Goal: Task Accomplishment & Management: Manage account settings

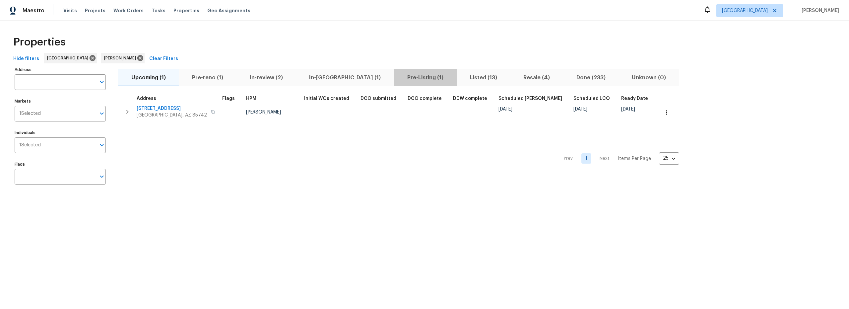
click at [398, 79] on span "Pre-Listing (1)" at bounding box center [425, 77] width 55 height 9
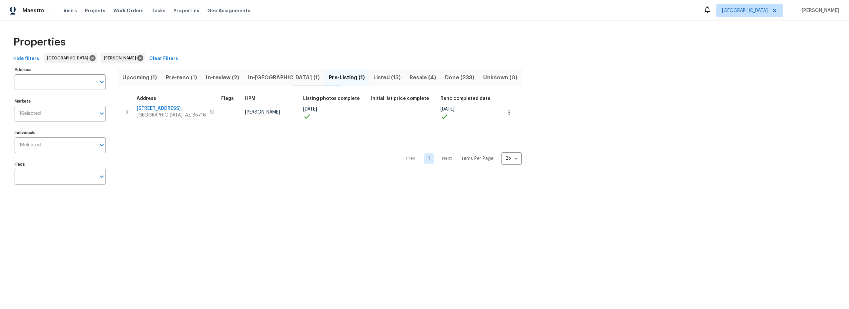
click at [180, 77] on span "Pre-reno (1)" at bounding box center [181, 77] width 32 height 9
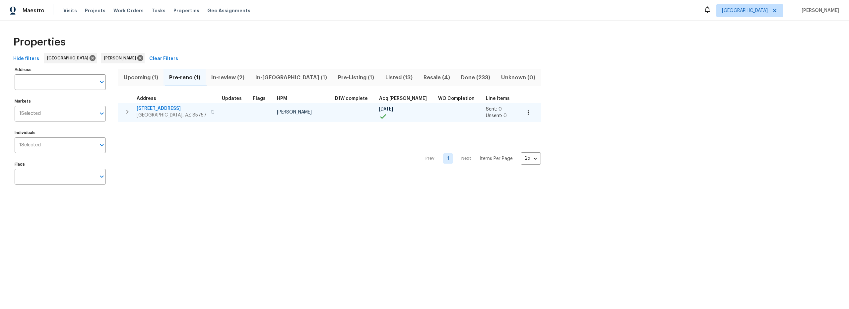
click at [521, 116] on button "button" at bounding box center [528, 112] width 15 height 15
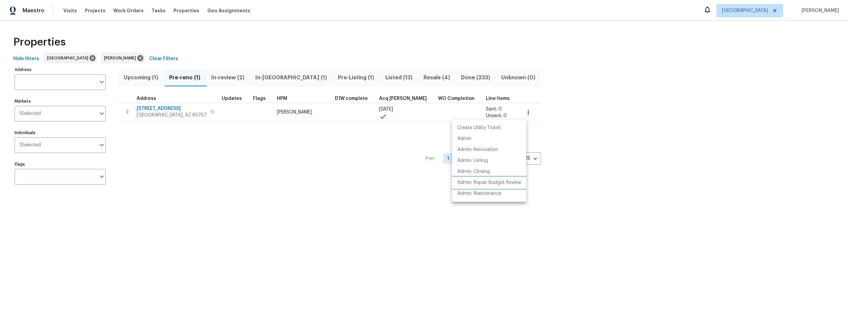
click at [474, 183] on p "Admin: Repair Budget Review" at bounding box center [489, 182] width 64 height 7
click at [273, 158] on div at bounding box center [424, 154] width 849 height 309
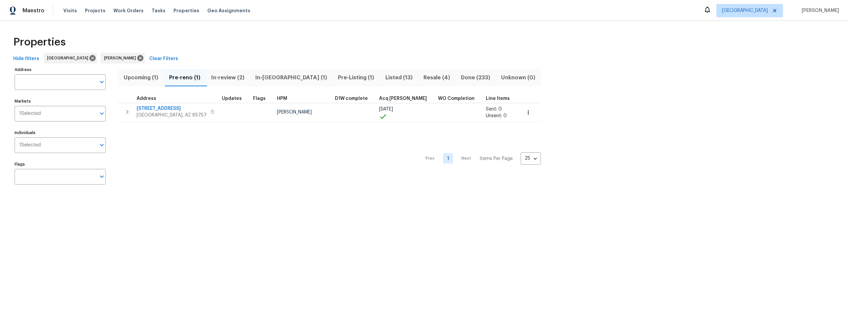
drag, startPoint x: 271, startPoint y: 79, endPoint x: 278, endPoint y: 83, distance: 8.6
click at [272, 79] on span "In-reno (1)" at bounding box center [291, 77] width 75 height 9
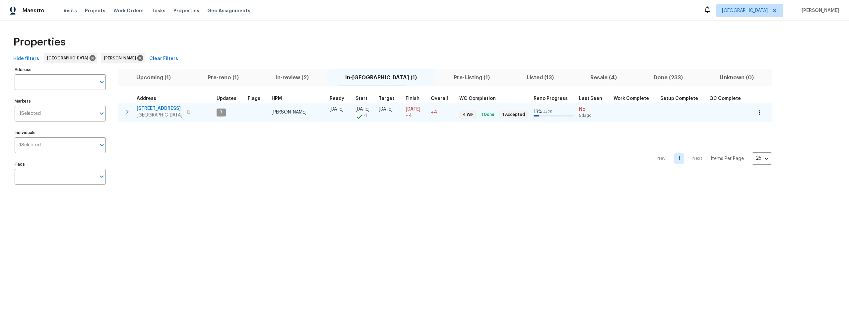
click at [160, 108] on span "1917 W Saxony Rd" at bounding box center [160, 108] width 46 height 7
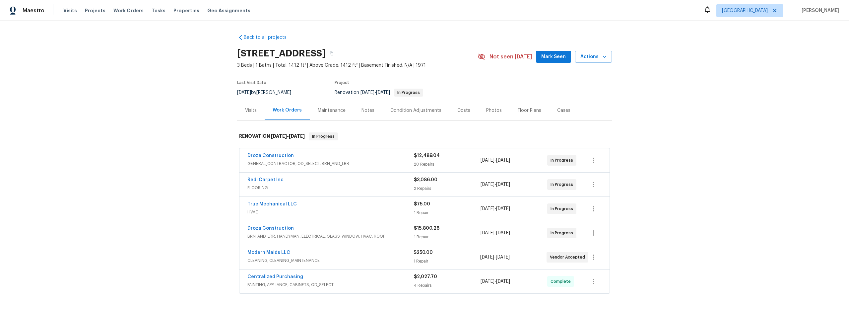
click at [457, 110] on div "Costs" at bounding box center [463, 110] width 13 height 7
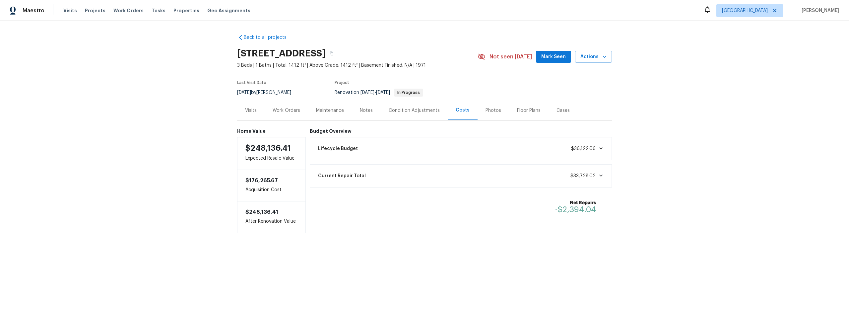
click at [286, 109] on div "Work Orders" at bounding box center [287, 110] width 28 height 7
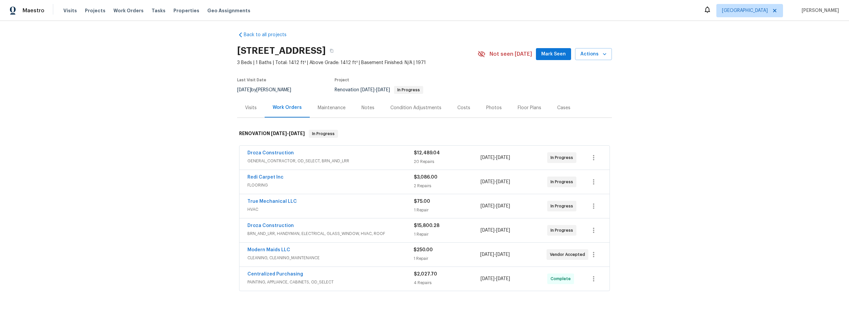
scroll to position [3, 0]
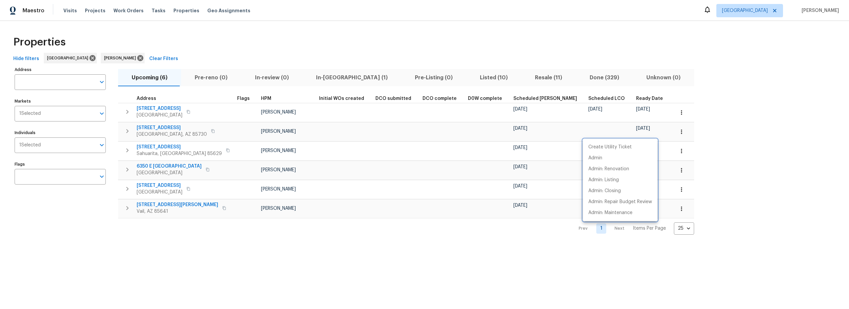
click at [318, 78] on div at bounding box center [424, 154] width 849 height 309
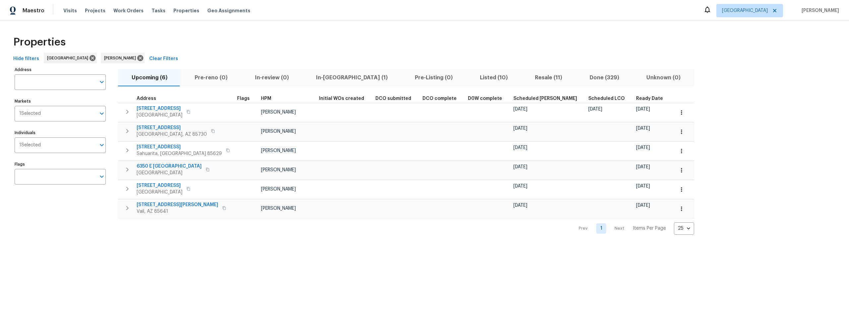
click at [322, 79] on span "In-reno (1)" at bounding box center [351, 77] width 91 height 9
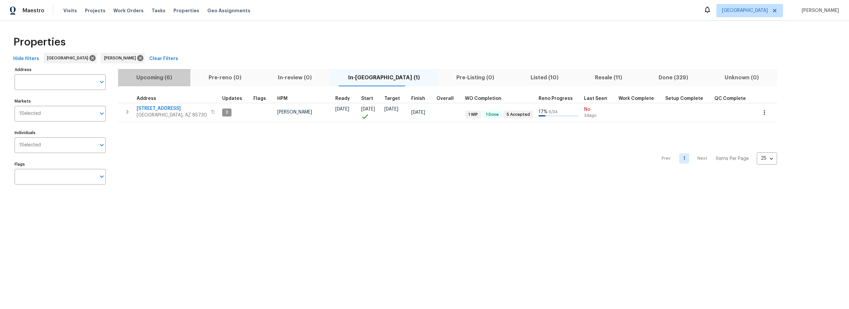
click at [163, 76] on span "Upcoming (6)" at bounding box center [154, 77] width 64 height 9
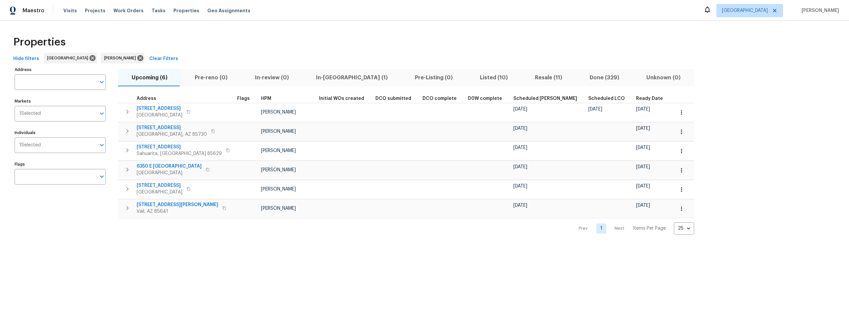
drag, startPoint x: 321, startPoint y: 78, endPoint x: 324, endPoint y: 83, distance: 5.9
click at [321, 78] on span "In-reno (1)" at bounding box center [351, 77] width 91 height 9
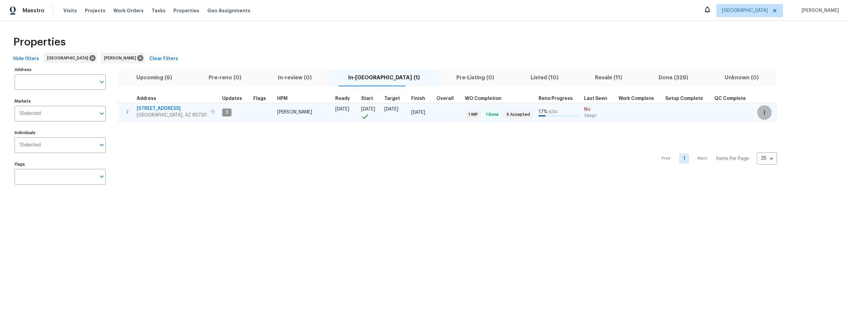
click at [757, 117] on button "button" at bounding box center [764, 112] width 15 height 15
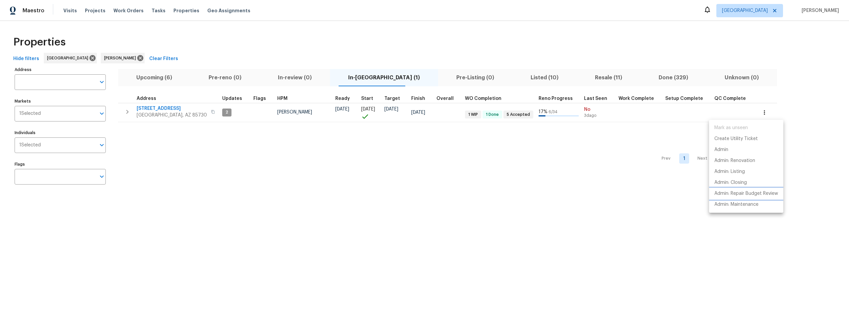
click at [733, 191] on p "Admin: Repair Budget Review" at bounding box center [746, 193] width 64 height 7
click at [153, 81] on div at bounding box center [424, 154] width 849 height 309
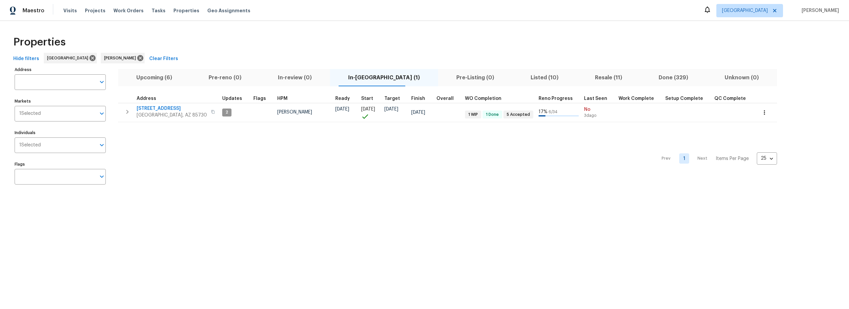
click at [157, 79] on div "Mark as unseen Create Utility Ticket Admin Admin: Renovation Admin: Listing Adm…" at bounding box center [424, 154] width 849 height 309
click at [158, 79] on span "Upcoming (6)" at bounding box center [154, 77] width 64 height 9
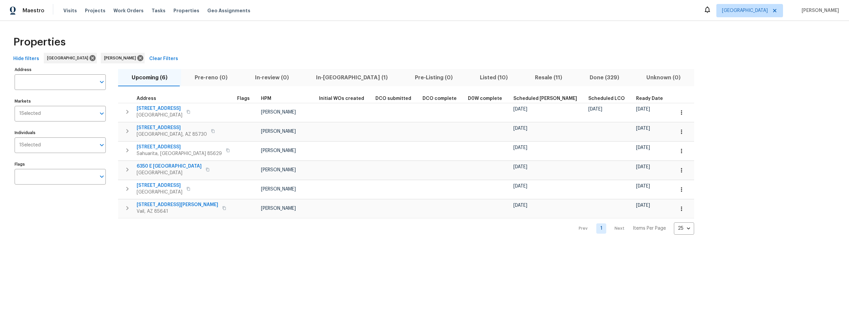
click at [470, 78] on span "Listed (10)" at bounding box center [493, 77] width 47 height 9
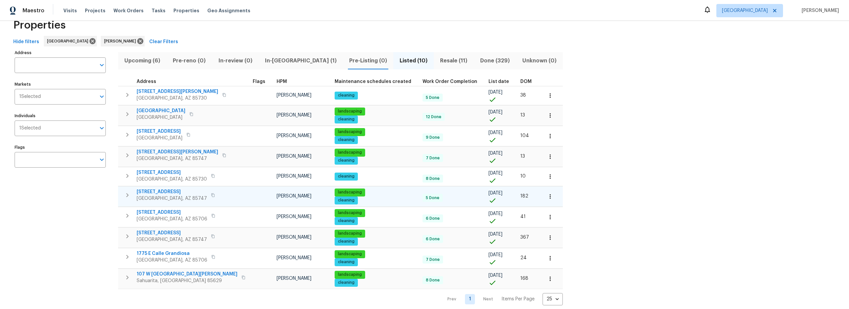
scroll to position [29, 0]
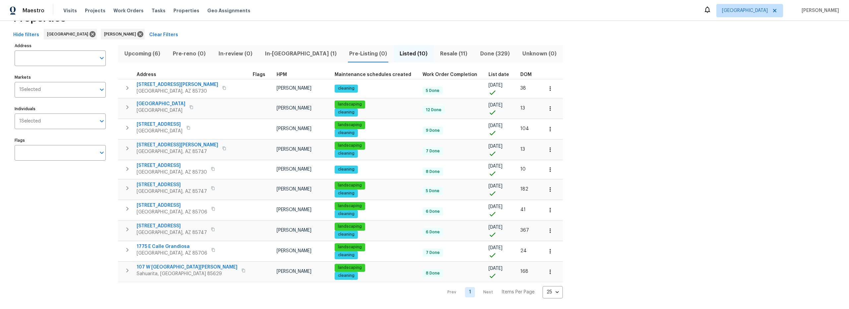
click at [438, 50] on span "Resale (11)" at bounding box center [454, 53] width 32 height 9
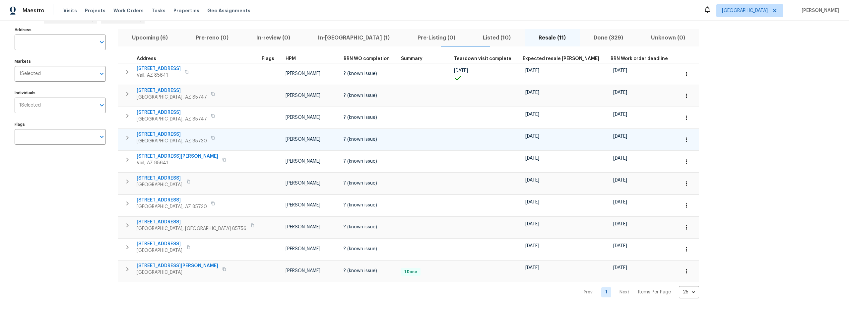
scroll to position [45, 0]
click at [683, 136] on icon "button" at bounding box center [686, 139] width 7 height 7
click at [580, 163] on p "Admin" at bounding box center [579, 160] width 14 height 7
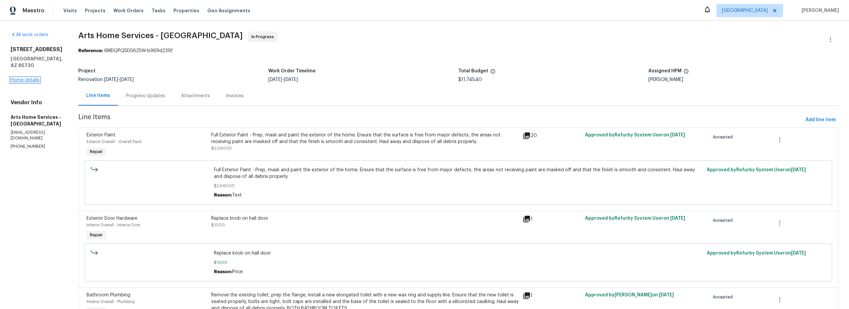
click at [27, 79] on link "Home details" at bounding box center [25, 80] width 29 height 5
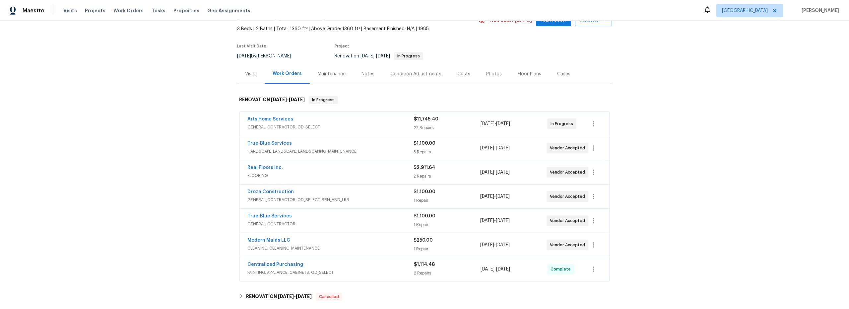
scroll to position [42, 0]
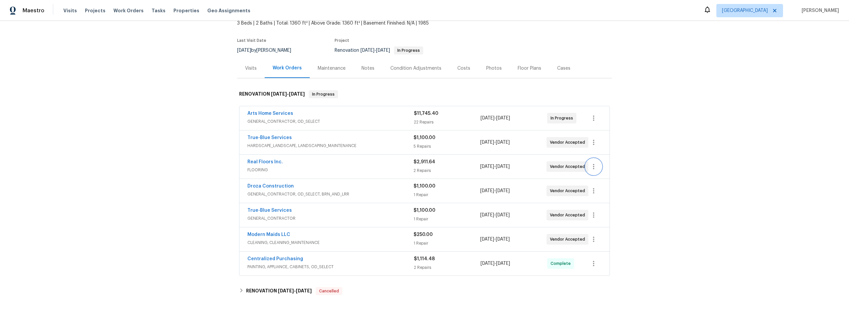
click at [592, 167] on icon "button" at bounding box center [593, 166] width 8 height 8
click at [595, 167] on li "Edit" at bounding box center [619, 166] width 72 height 11
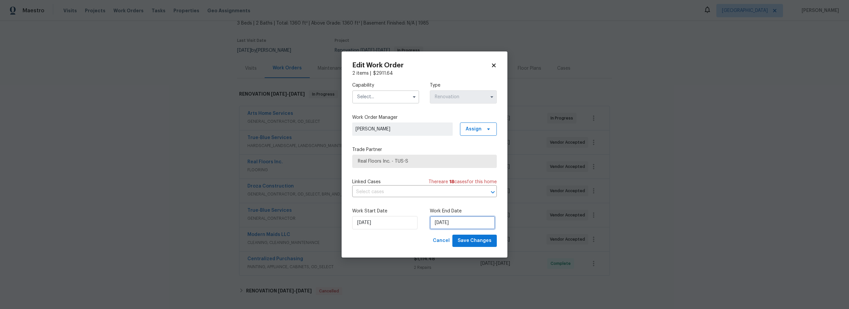
click at [442, 223] on input "[DATE]" at bounding box center [462, 222] width 65 height 13
click at [460, 187] on div "17" at bounding box center [461, 184] width 11 height 9
type input "[DATE]"
click at [383, 99] on input "text" at bounding box center [385, 96] width 67 height 13
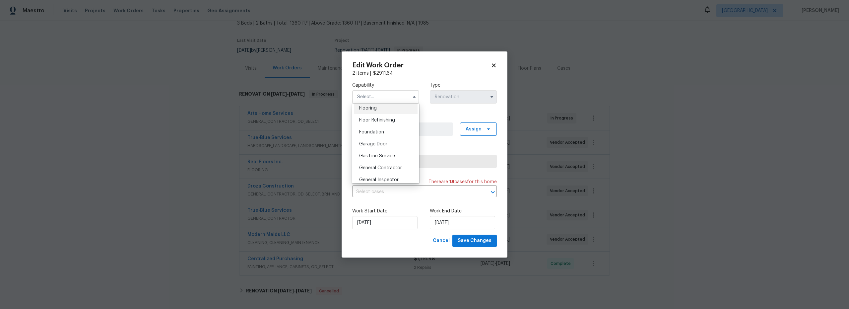
click at [371, 110] on span "Flooring" at bounding box center [368, 108] width 18 height 5
type input "Flooring"
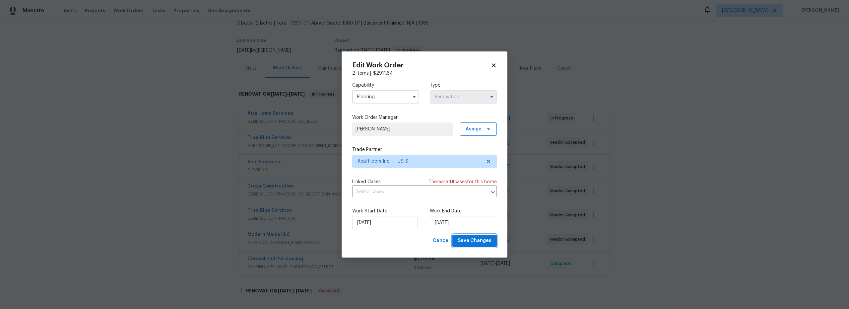
click at [482, 240] on span "Save Changes" at bounding box center [475, 240] width 34 height 8
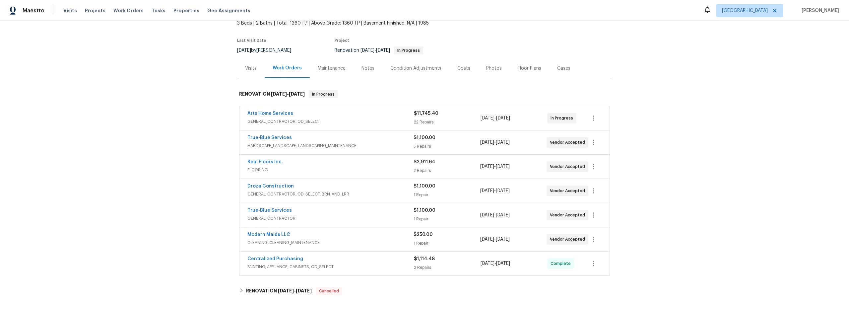
scroll to position [42, 0]
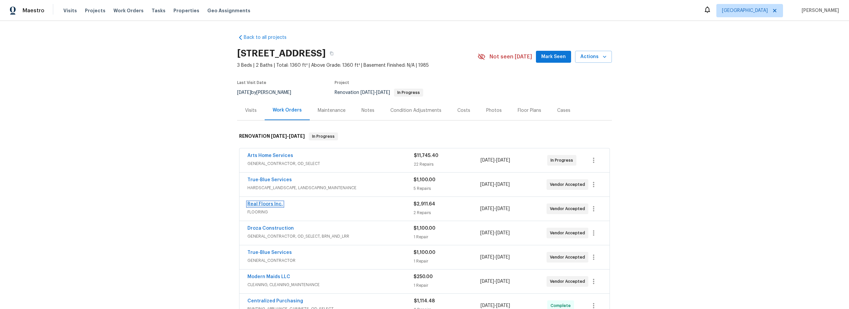
click at [271, 202] on link "Real Floors Inc." at bounding box center [264, 204] width 35 height 5
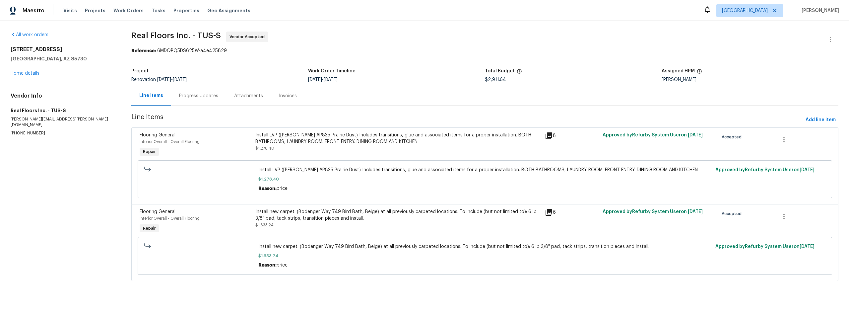
click at [199, 97] on div "Progress Updates" at bounding box center [198, 96] width 39 height 7
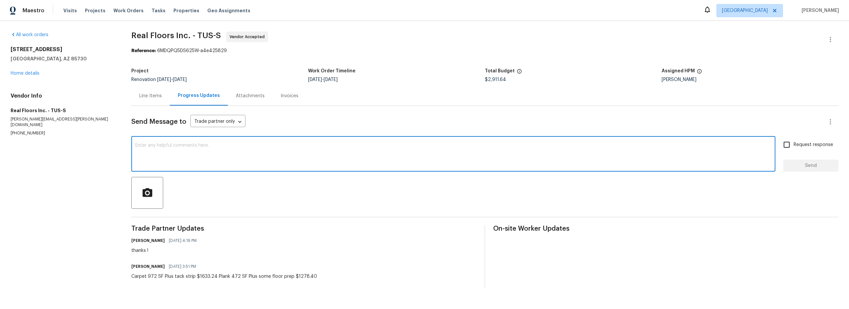
click at [208, 157] on textarea at bounding box center [453, 154] width 636 height 23
type textarea "please schedule 9/17"
drag, startPoint x: 776, startPoint y: 144, endPoint x: 779, endPoint y: 146, distance: 4.0
click at [779, 146] on input "Request response" at bounding box center [786, 145] width 14 height 14
checkbox input "true"
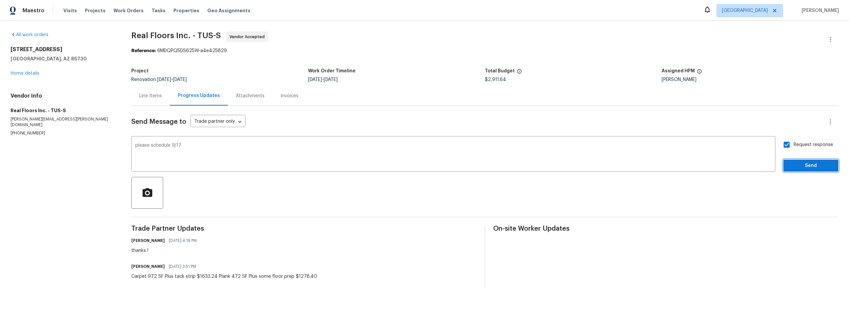
click at [803, 167] on span "Send" at bounding box center [810, 165] width 44 height 8
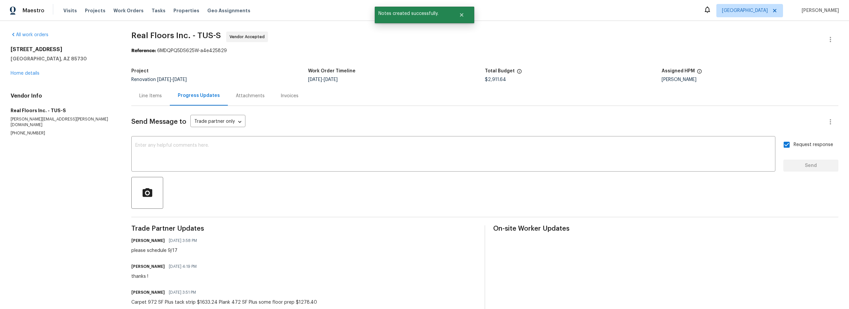
click at [88, 169] on section "All work orders [STREET_ADDRESS] Home details Vendor Info Real Floors Inc. - TU…" at bounding box center [63, 172] width 105 height 282
click at [35, 74] on link "Home details" at bounding box center [25, 73] width 29 height 5
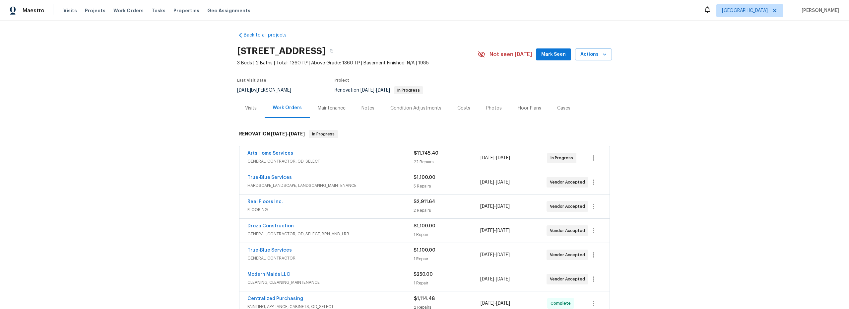
scroll to position [3, 0]
click at [277, 224] on link "Droza Construction" at bounding box center [270, 225] width 46 height 5
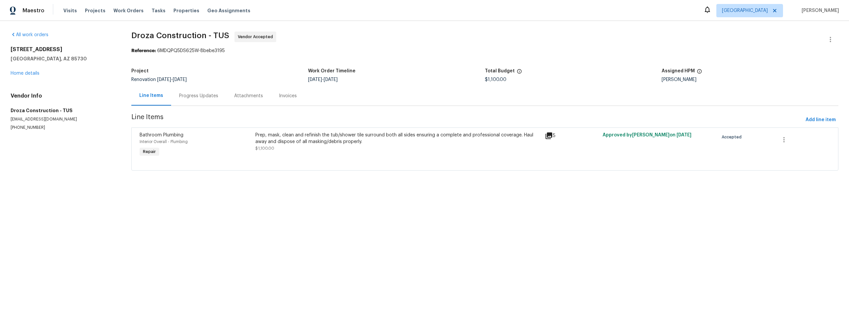
click at [198, 96] on div "Progress Updates" at bounding box center [198, 96] width 39 height 7
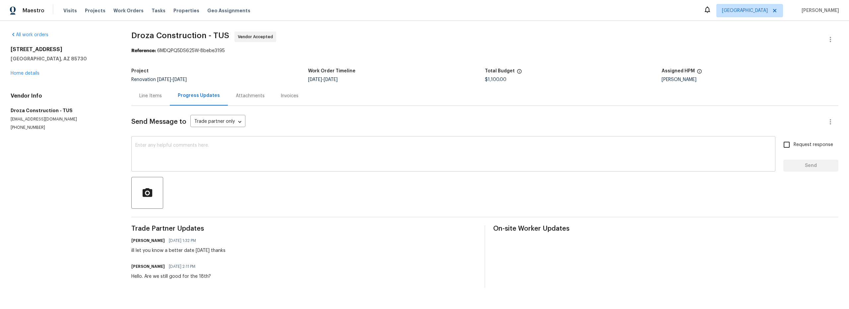
click at [213, 156] on textarea at bounding box center [453, 154] width 636 height 23
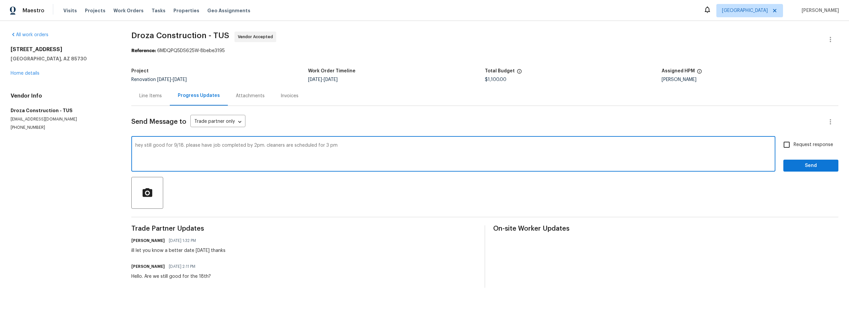
type textarea "hey still good for 9/18. please have job completed by 2pm. cleaners are schedul…"
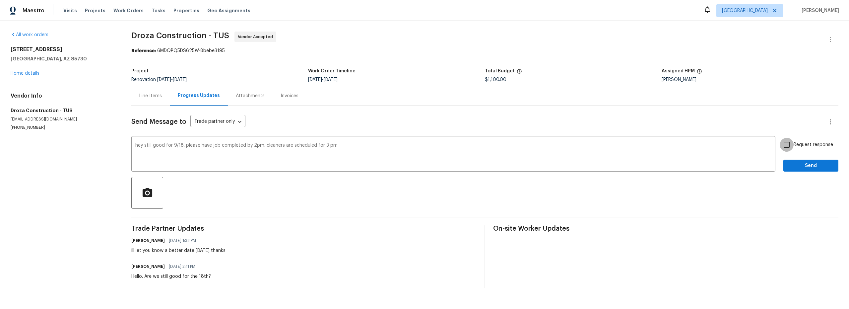
click at [779, 147] on input "Request response" at bounding box center [786, 145] width 14 height 14
checkbox input "true"
drag, startPoint x: 799, startPoint y: 170, endPoint x: 705, endPoint y: 170, distance: 94.8
click at [799, 170] on button "Send" at bounding box center [810, 165] width 55 height 12
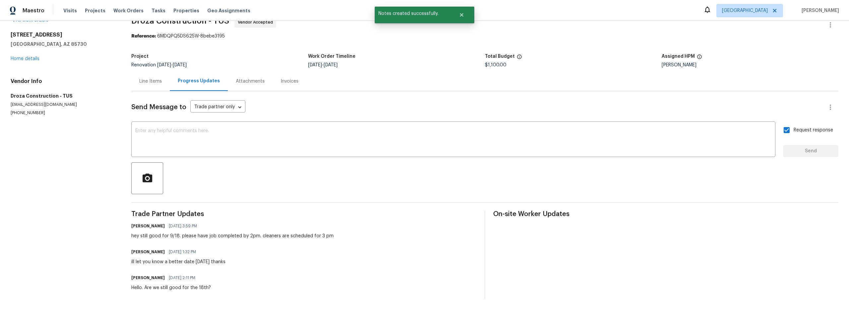
scroll to position [21, 0]
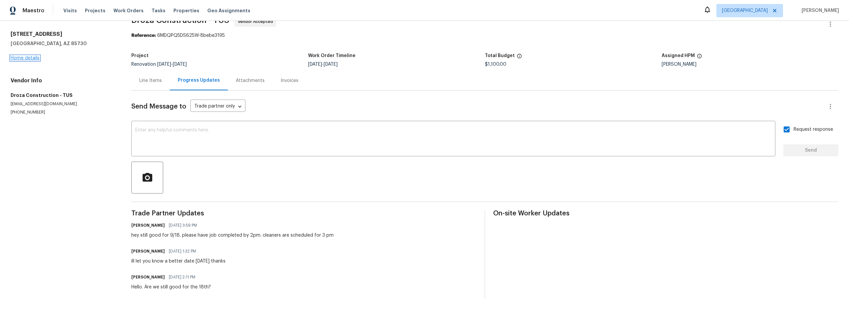
click at [32, 56] on link "Home details" at bounding box center [25, 58] width 29 height 5
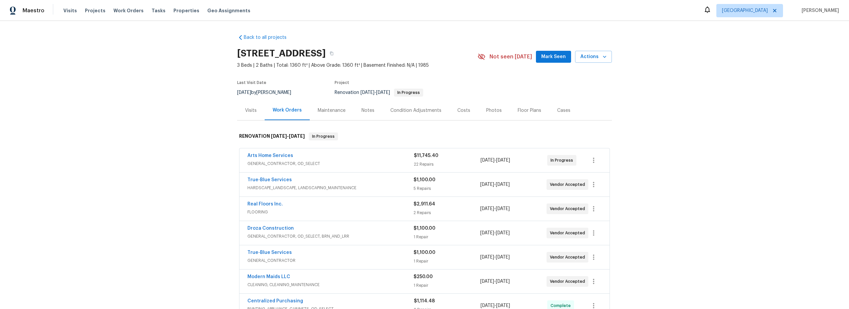
click at [461, 112] on div "Costs" at bounding box center [463, 110] width 13 height 7
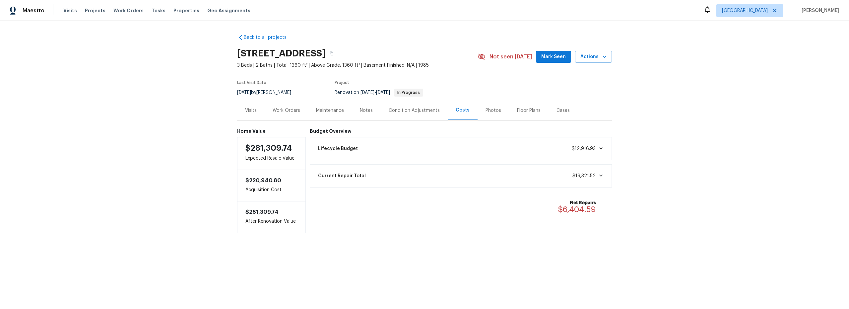
click at [296, 110] on div "Work Orders" at bounding box center [287, 110] width 28 height 7
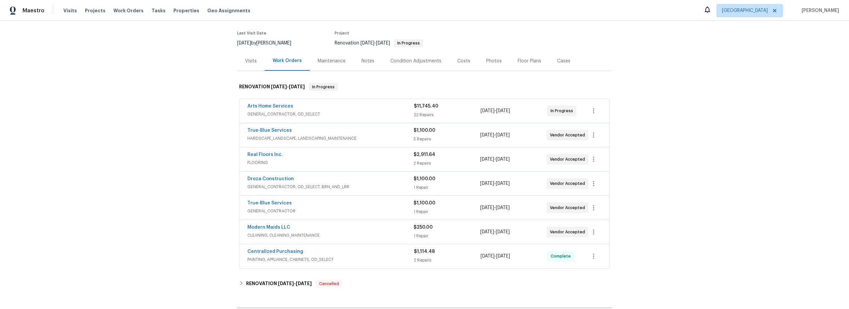
scroll to position [64, 0]
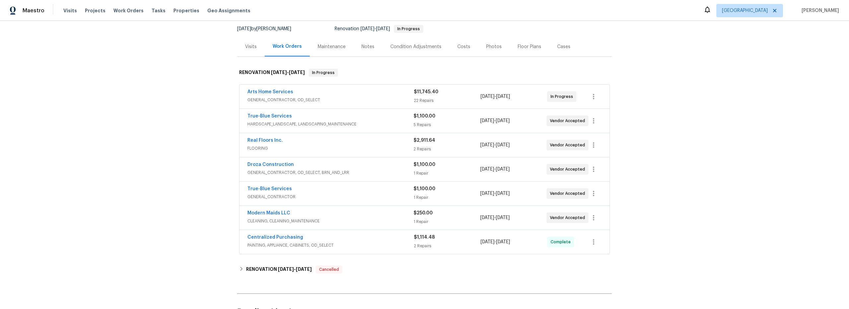
click at [365, 45] on div "Notes" at bounding box center [367, 46] width 13 height 7
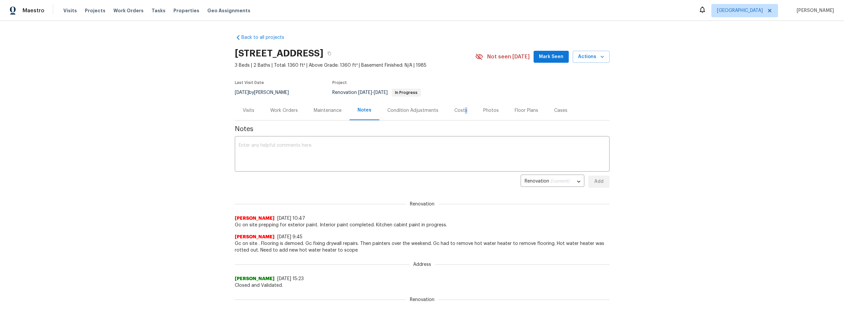
click at [460, 111] on div "Costs" at bounding box center [460, 110] width 13 height 7
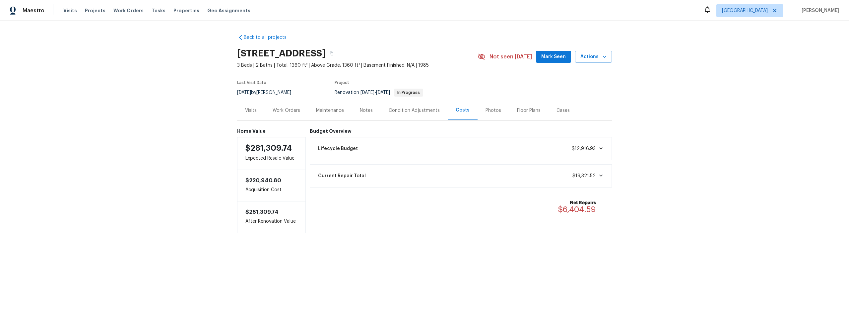
click at [458, 109] on div "Costs" at bounding box center [463, 110] width 14 height 7
click at [364, 106] on div "Notes" at bounding box center [366, 110] width 29 height 20
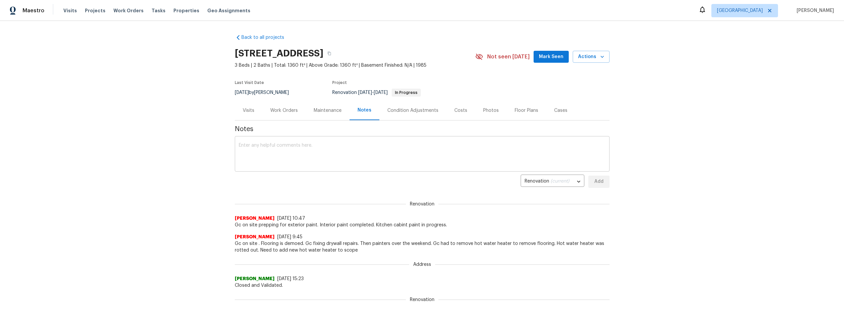
click at [328, 154] on textarea at bounding box center [422, 154] width 367 height 23
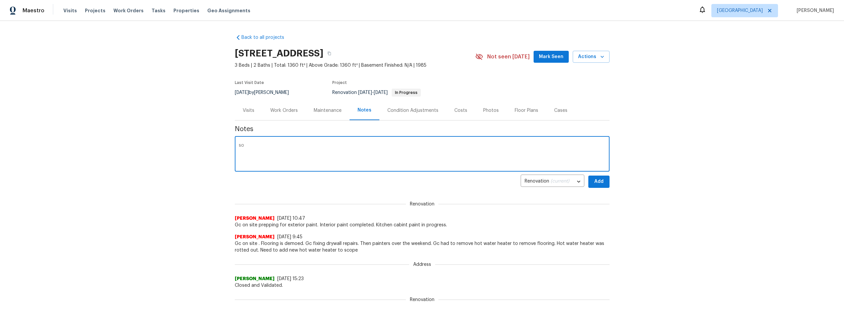
type textarea "s"
type textarea "there is a bug in admin. if you add up all line items in br plus the extra $350…"
click at [600, 182] on span "Add" at bounding box center [598, 181] width 11 height 8
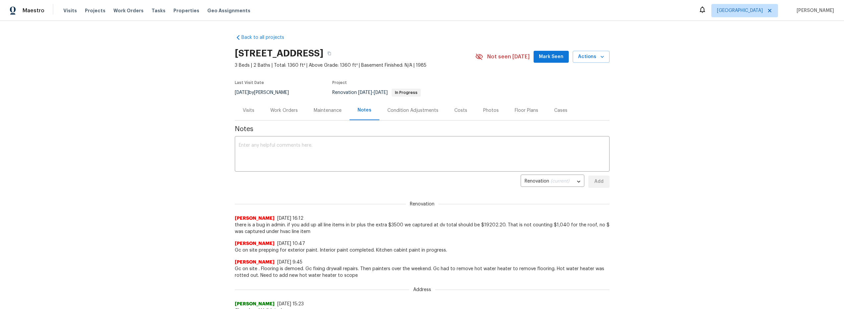
click at [457, 109] on div "Costs" at bounding box center [460, 110] width 13 height 7
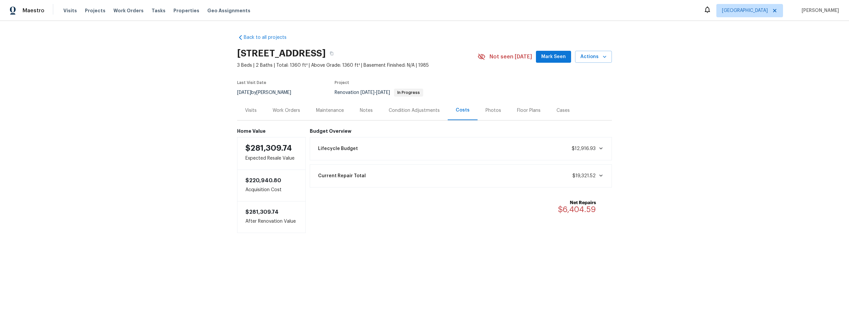
click at [363, 110] on div "Notes" at bounding box center [366, 110] width 13 height 7
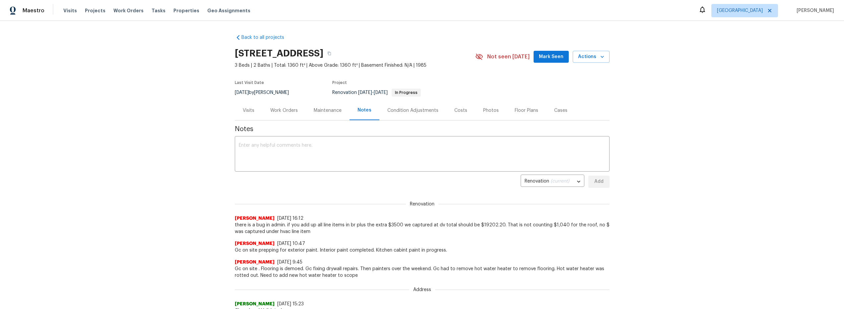
click at [456, 112] on div "Costs" at bounding box center [460, 110] width 13 height 7
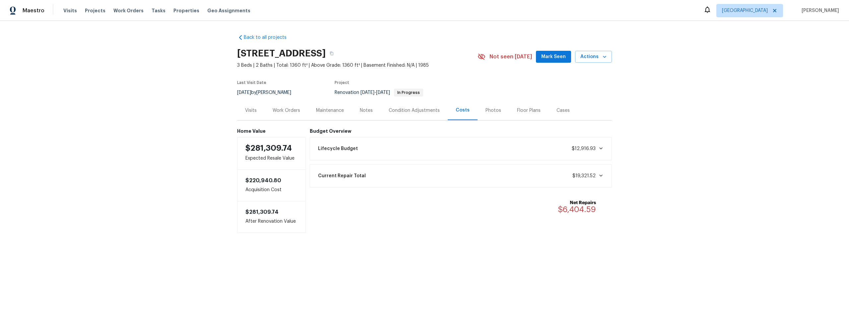
click at [360, 110] on div "Notes" at bounding box center [366, 110] width 13 height 7
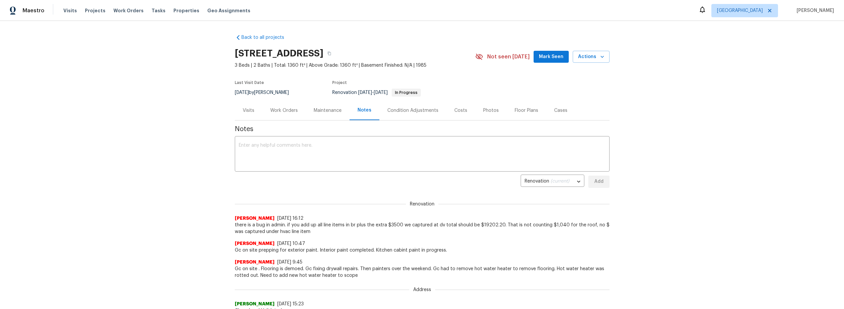
click at [461, 110] on div "Costs" at bounding box center [460, 110] width 13 height 7
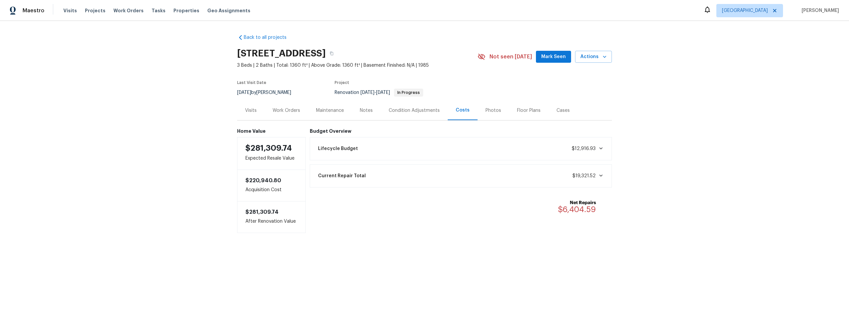
drag, startPoint x: 366, startPoint y: 108, endPoint x: 369, endPoint y: 119, distance: 10.9
click at [366, 109] on div "Notes" at bounding box center [366, 110] width 13 height 7
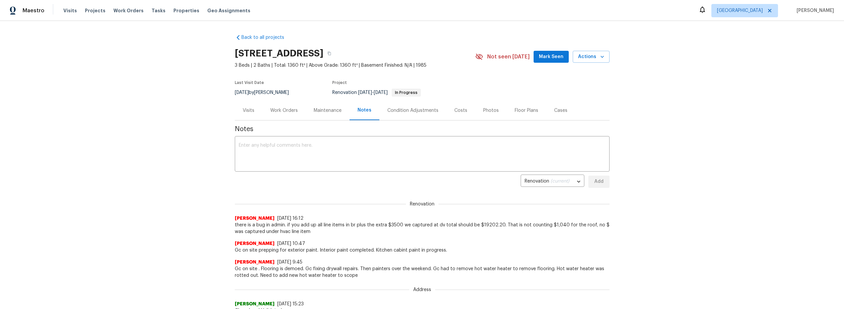
click at [457, 109] on div "Costs" at bounding box center [460, 110] width 13 height 7
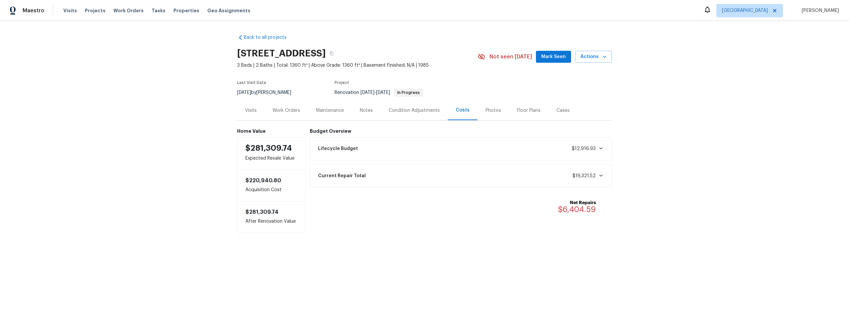
click at [363, 109] on div "Notes" at bounding box center [366, 110] width 13 height 7
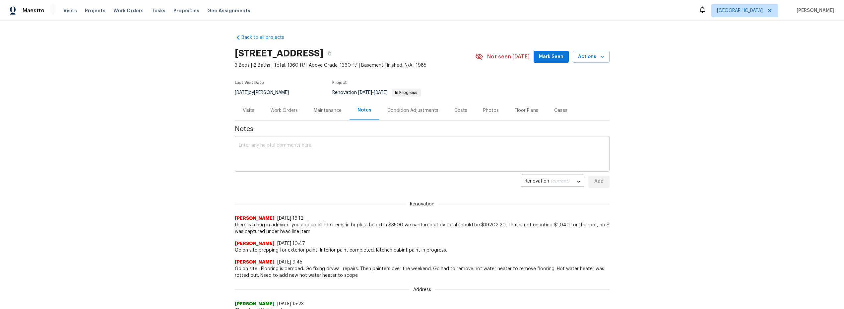
drag, startPoint x: 256, startPoint y: 149, endPoint x: 261, endPoint y: 152, distance: 5.1
click at [256, 149] on textarea at bounding box center [422, 154] width 367 height 23
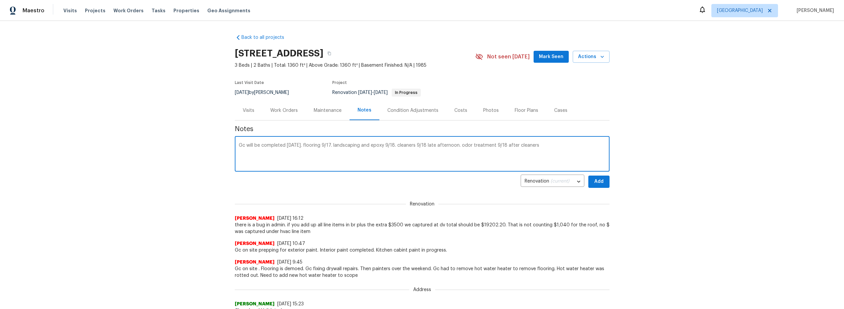
type textarea "Gc will be completed tomorrow. flooring 9/17. landscaping and epoxy 9/18. clean…"
click at [595, 181] on span "Add" at bounding box center [598, 181] width 11 height 8
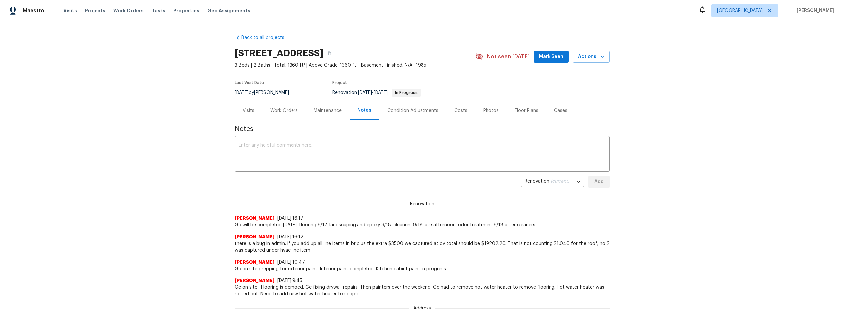
click at [282, 109] on div "Work Orders" at bounding box center [284, 110] width 28 height 7
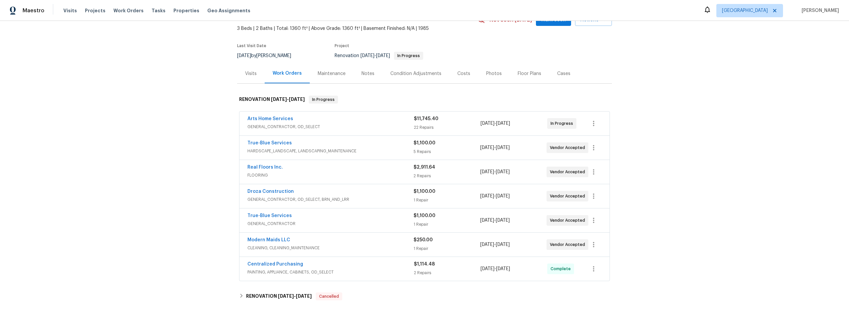
scroll to position [51, 0]
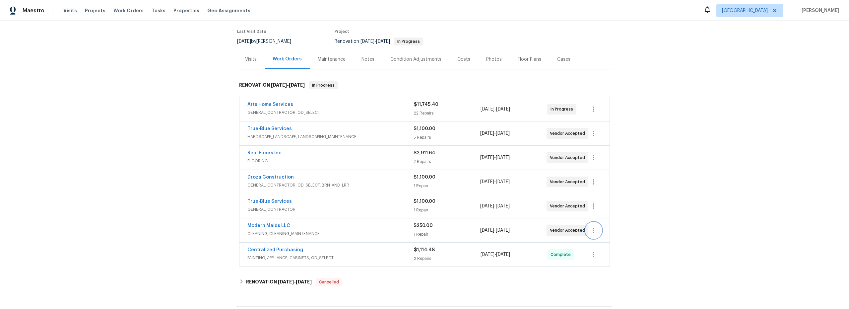
click at [597, 233] on button "button" at bounding box center [594, 230] width 16 height 16
click at [598, 231] on li "Edit" at bounding box center [619, 230] width 72 height 11
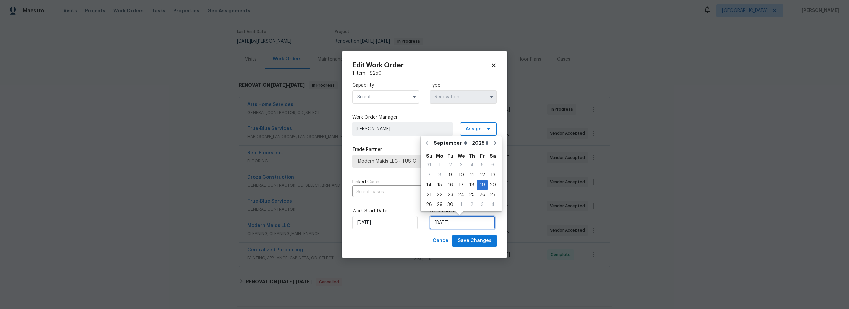
click at [460, 223] on input "9/19/2025" at bounding box center [462, 222] width 65 height 13
click at [469, 188] on div "18" at bounding box center [471, 184] width 10 height 9
type input "9/18/2025"
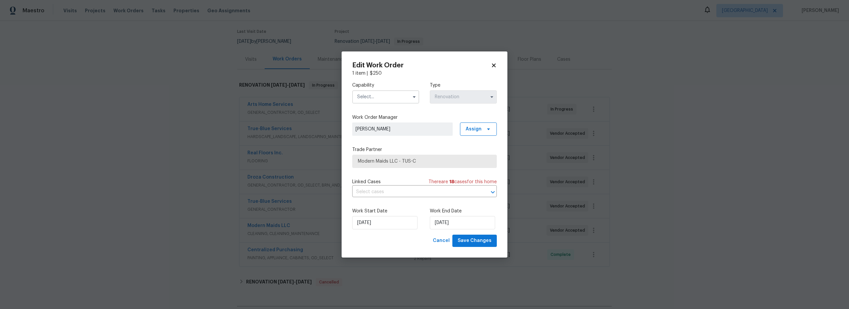
click at [384, 97] on input "text" at bounding box center [385, 96] width 67 height 13
click at [366, 109] on span "Cleaning" at bounding box center [368, 109] width 19 height 5
type input "Cleaning"
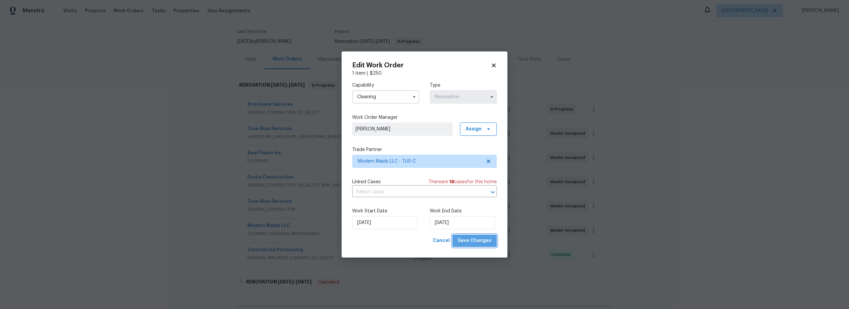
click at [480, 240] on span "Save Changes" at bounding box center [475, 240] width 34 height 8
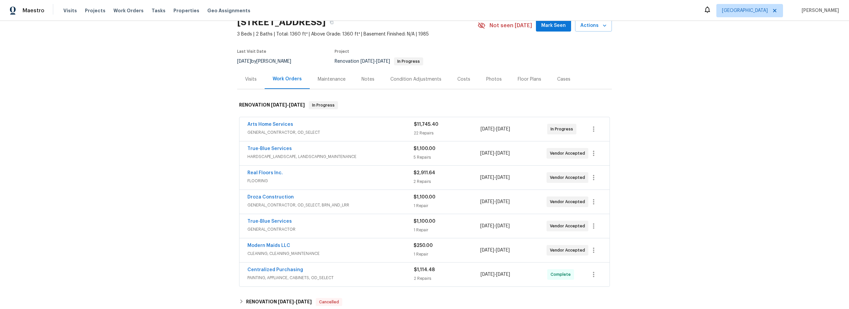
scroll to position [0, 0]
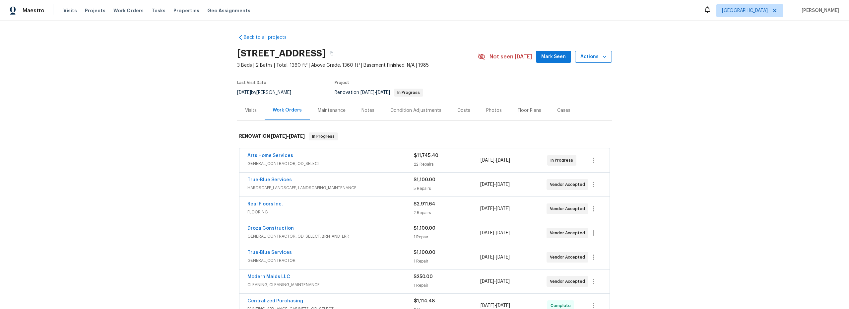
click at [587, 58] on span "Actions" at bounding box center [593, 57] width 26 height 8
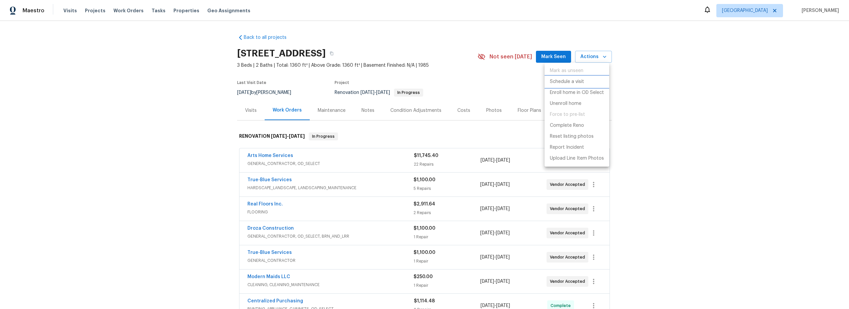
click at [564, 84] on p "Schedule a visit" at bounding box center [567, 81] width 34 height 7
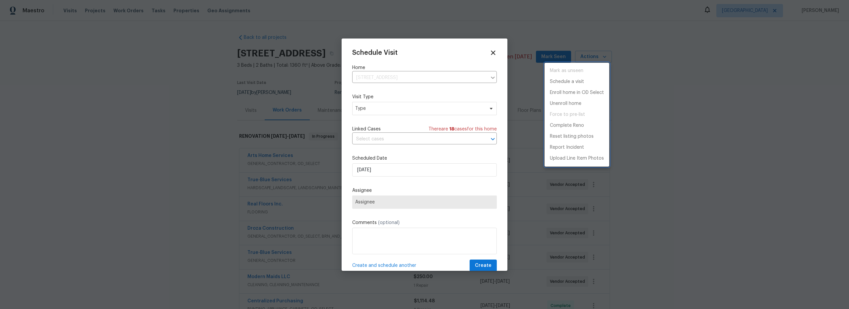
click at [393, 110] on div at bounding box center [424, 154] width 849 height 309
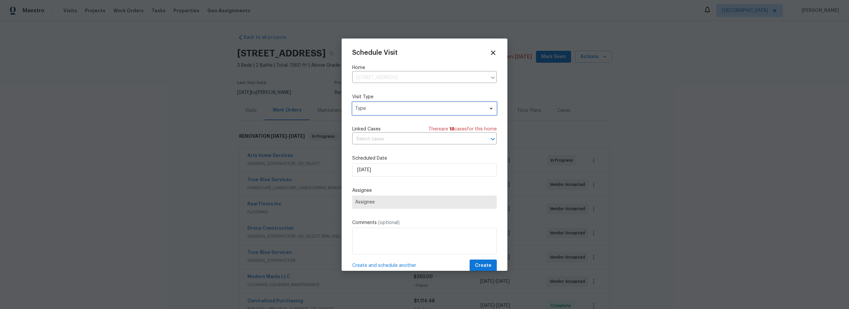
click at [379, 110] on span "Type" at bounding box center [419, 108] width 129 height 7
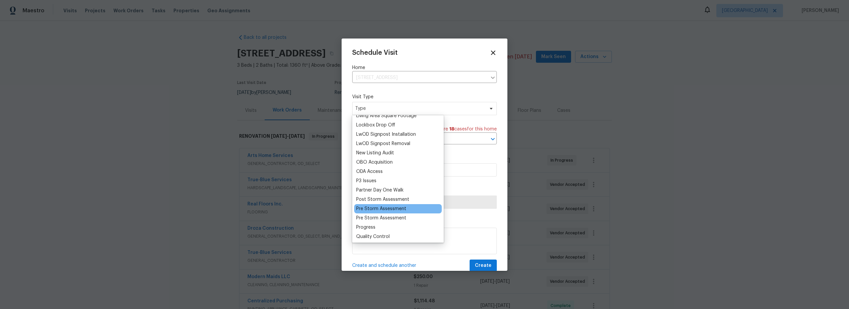
scroll to position [340, 0]
click at [371, 227] on div "Progress" at bounding box center [365, 226] width 19 height 7
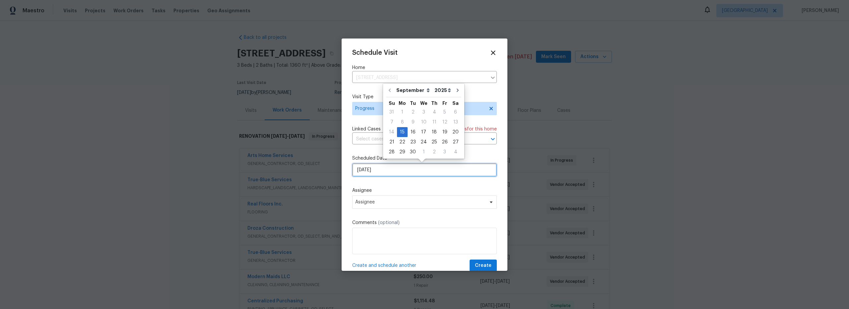
click at [388, 169] on input "9/15/2025" at bounding box center [424, 169] width 145 height 13
click at [411, 134] on div "16" at bounding box center [412, 131] width 11 height 9
type input "9/16/2025"
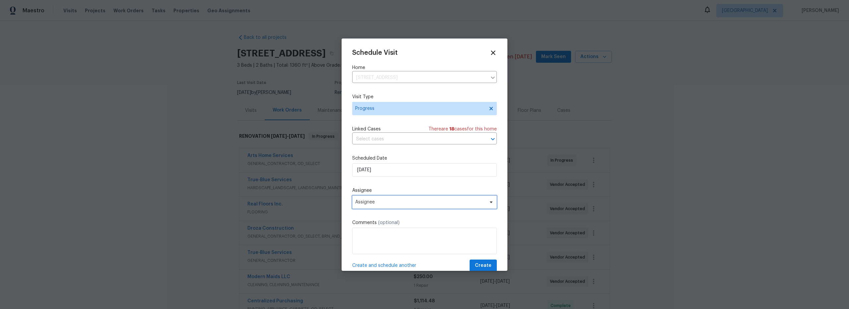
click at [398, 205] on span "Assignee" at bounding box center [424, 201] width 145 height 13
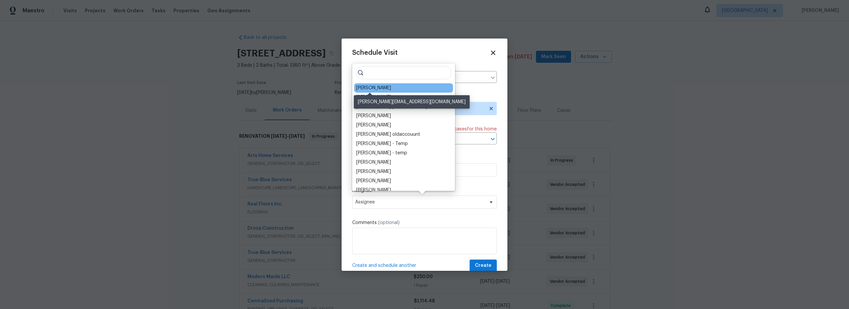
click at [369, 90] on div "[PERSON_NAME]" at bounding box center [373, 88] width 35 height 7
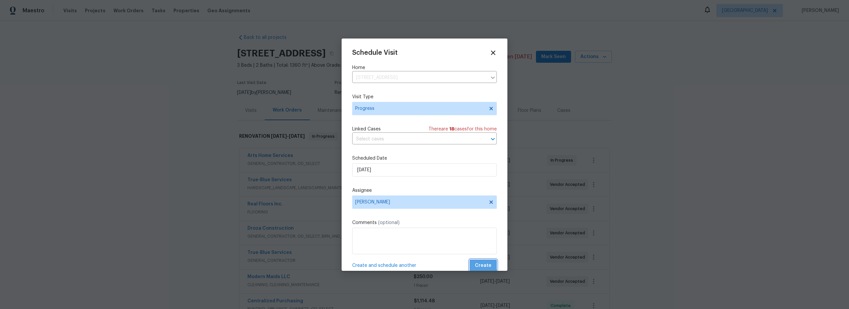
click at [475, 263] on span "Create" at bounding box center [483, 265] width 17 height 8
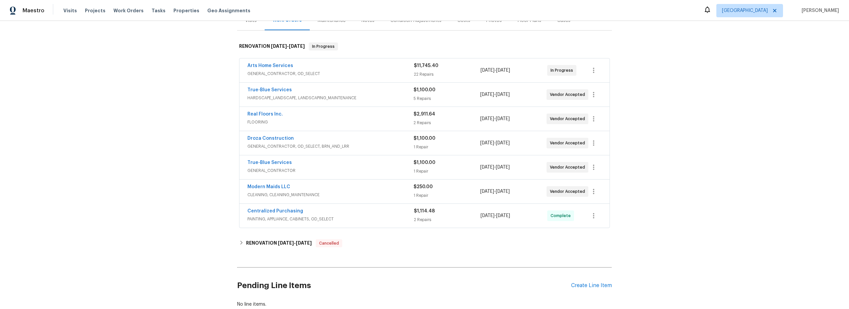
scroll to position [89, 0]
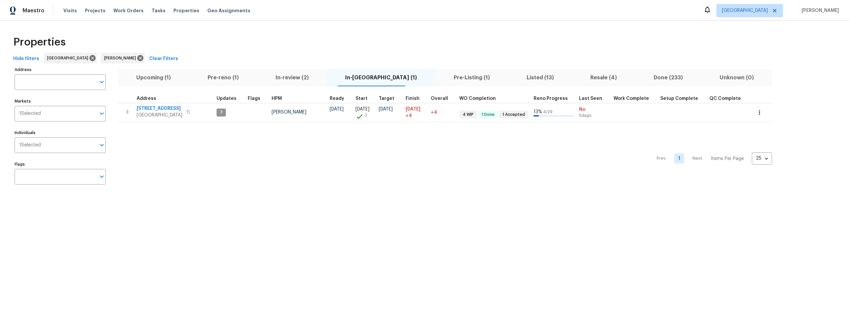
click at [233, 78] on span "Pre-reno (1)" at bounding box center [223, 77] width 60 height 9
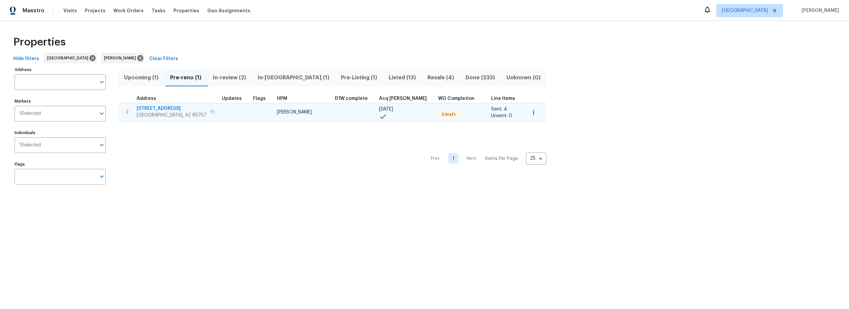
click at [158, 107] on span "[STREET_ADDRESS]" at bounding box center [172, 108] width 70 height 7
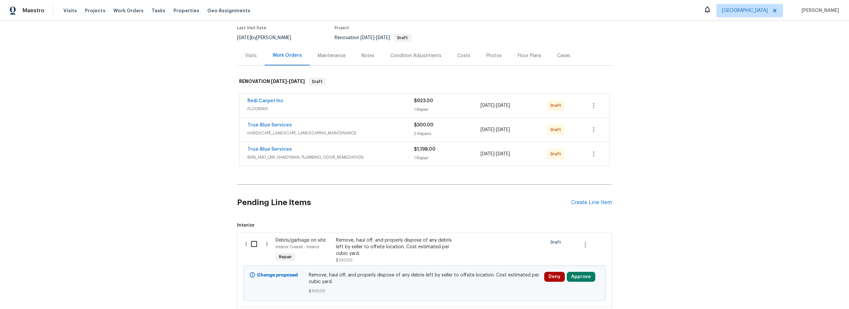
scroll to position [14, 0]
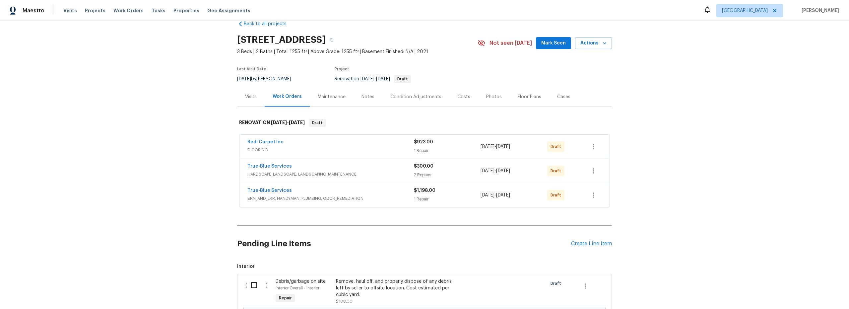
click at [363, 94] on div "Notes" at bounding box center [367, 96] width 13 height 7
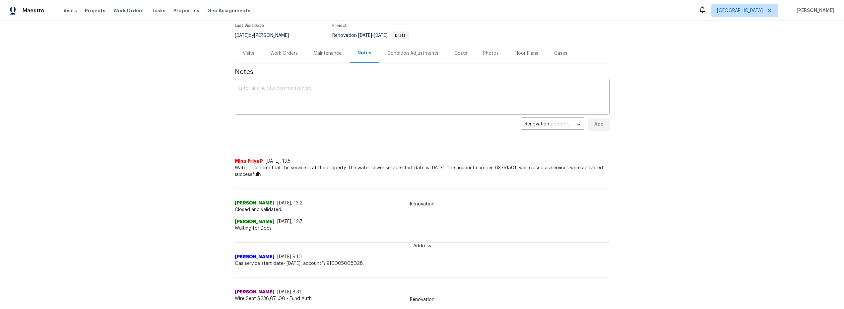
scroll to position [12, 0]
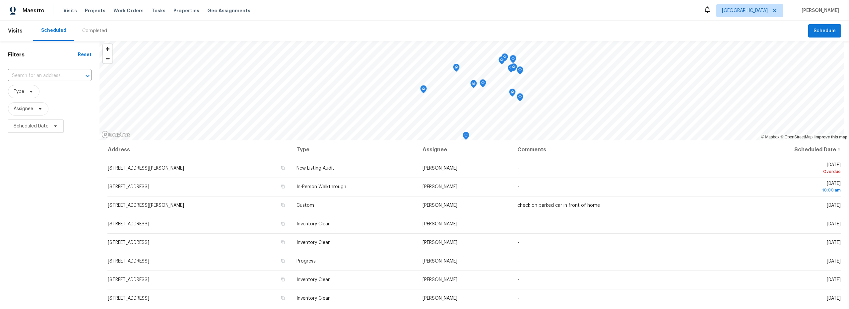
scroll to position [18, 0]
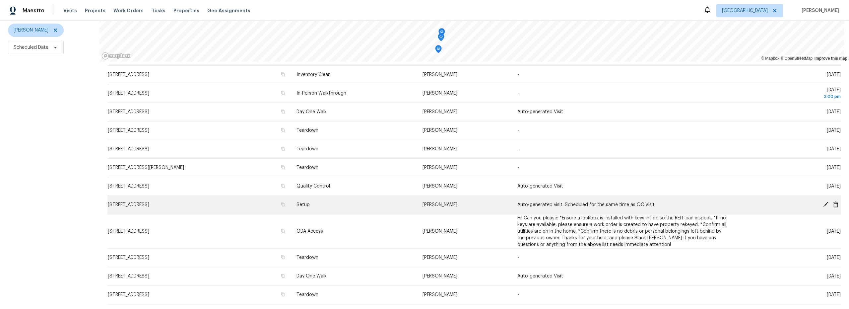
scroll to position [126, 0]
click at [823, 202] on icon at bounding box center [825, 204] width 5 height 5
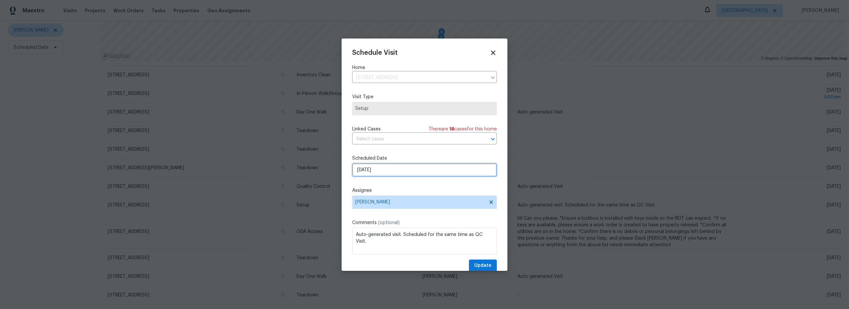
click at [399, 169] on input "[DATE]" at bounding box center [424, 169] width 145 height 13
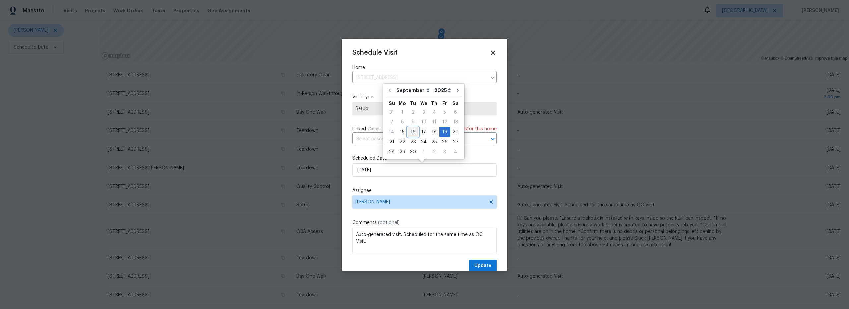
click at [413, 135] on div "16" at bounding box center [412, 131] width 11 height 9
type input "[DATE]"
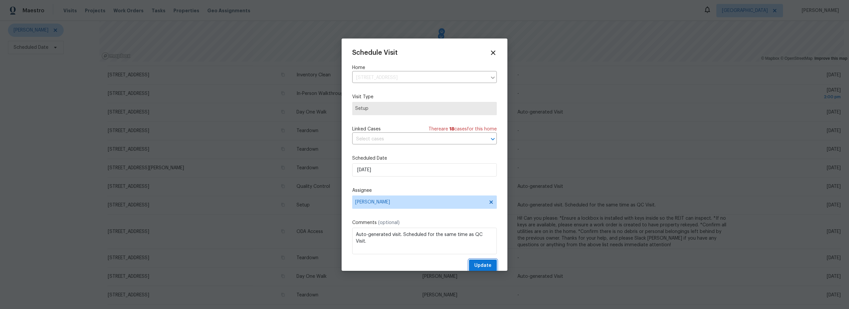
click at [478, 266] on span "Update" at bounding box center [482, 265] width 17 height 8
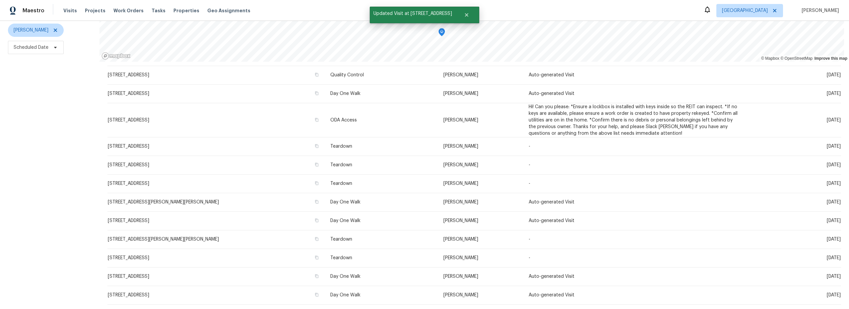
scroll to position [0, 0]
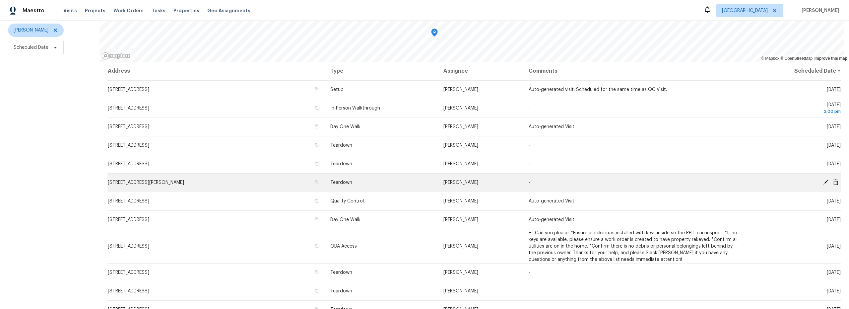
click at [823, 179] on icon at bounding box center [826, 182] width 6 height 6
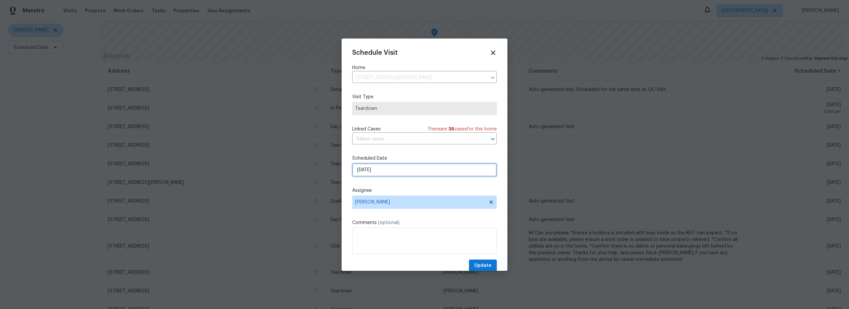
click at [399, 172] on input "[DATE]" at bounding box center [424, 169] width 145 height 13
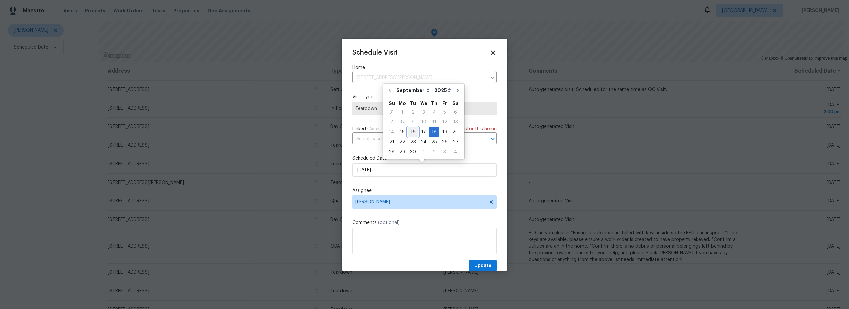
click at [413, 132] on div "16" at bounding box center [412, 131] width 11 height 9
type input "[DATE]"
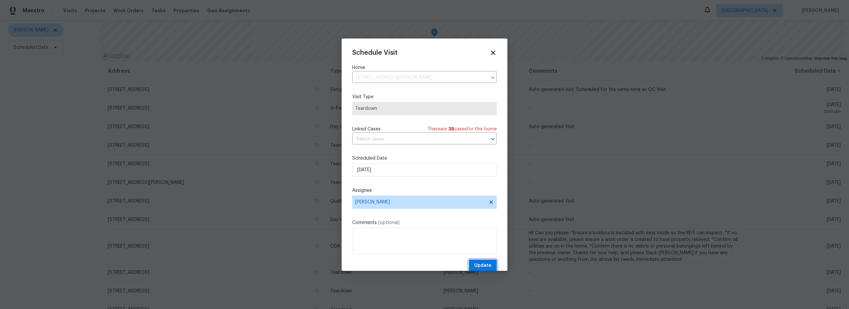
drag, startPoint x: 478, startPoint y: 265, endPoint x: 474, endPoint y: 263, distance: 4.2
click at [478, 265] on span "Update" at bounding box center [482, 265] width 17 height 8
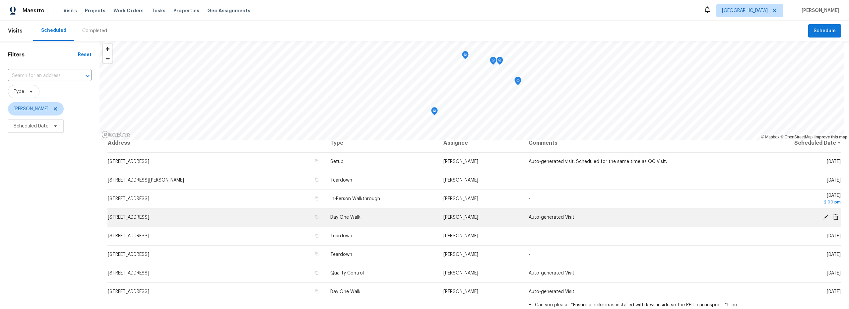
scroll to position [8, 0]
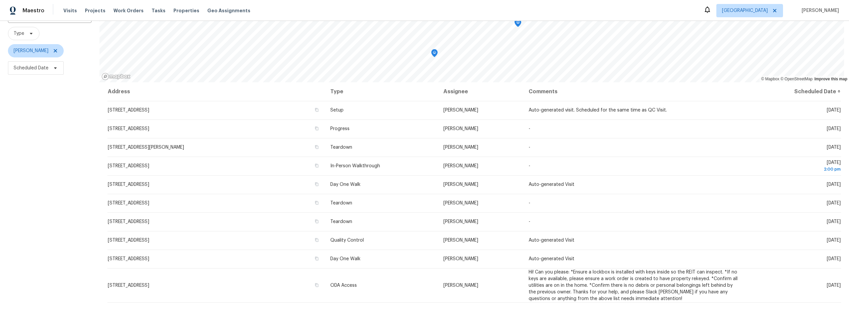
scroll to position [83, 0]
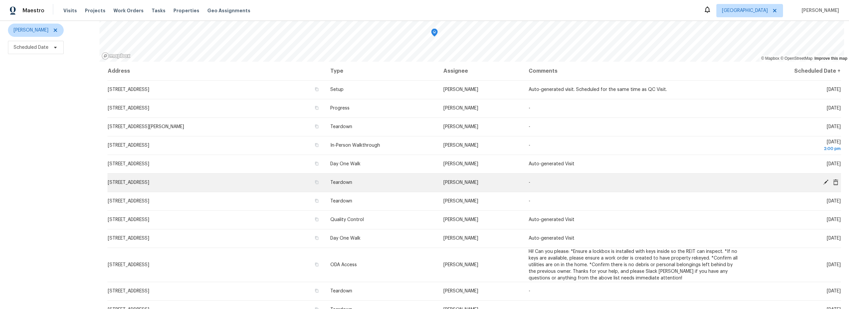
click at [823, 179] on icon at bounding box center [825, 181] width 5 height 5
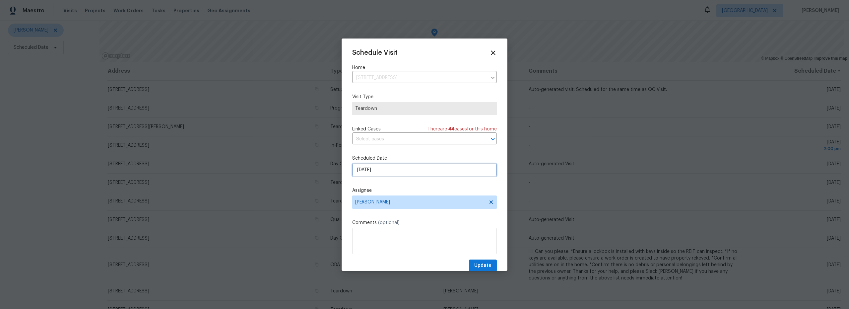
click at [393, 167] on input "[DATE]" at bounding box center [424, 169] width 145 height 13
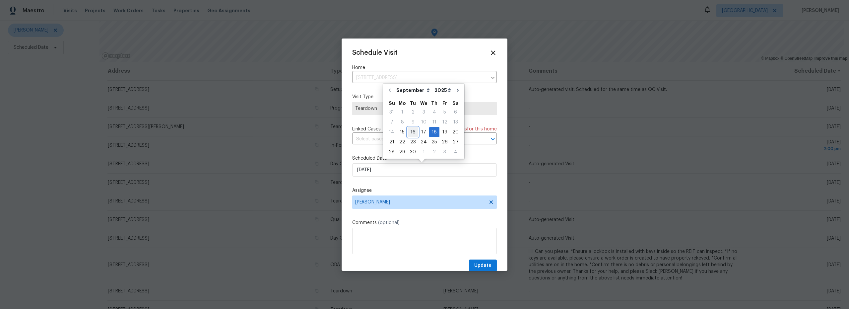
click at [413, 133] on div "16" at bounding box center [412, 131] width 11 height 9
type input "[DATE]"
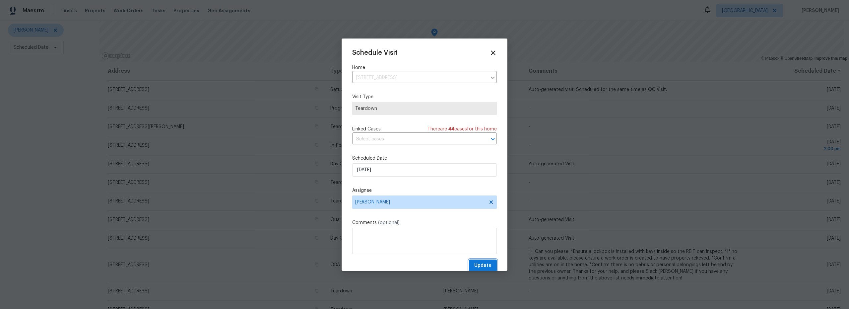
click at [480, 264] on span "Update" at bounding box center [482, 265] width 17 height 8
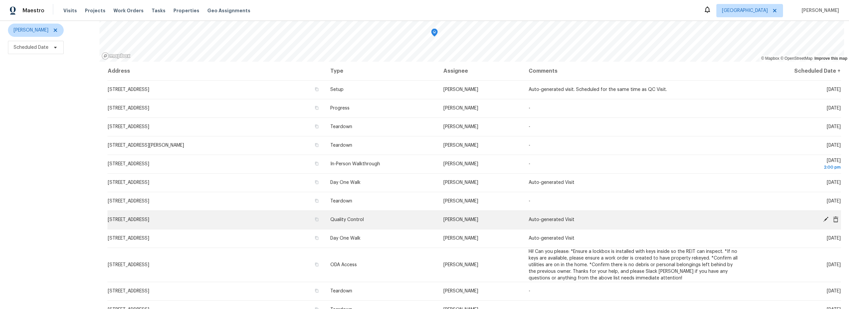
click at [823, 216] on icon at bounding box center [825, 218] width 5 height 5
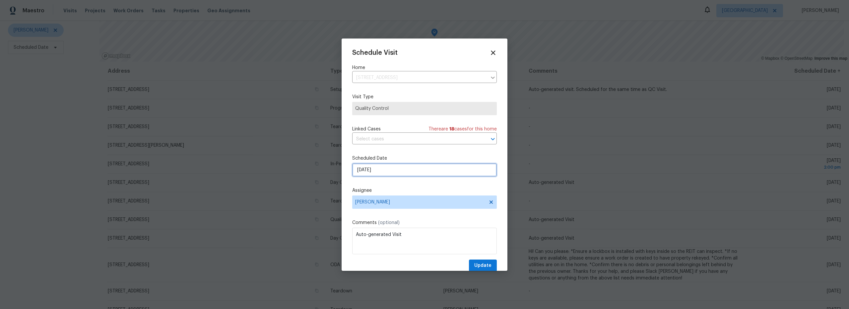
click at [409, 172] on input "[DATE]" at bounding box center [424, 169] width 145 height 13
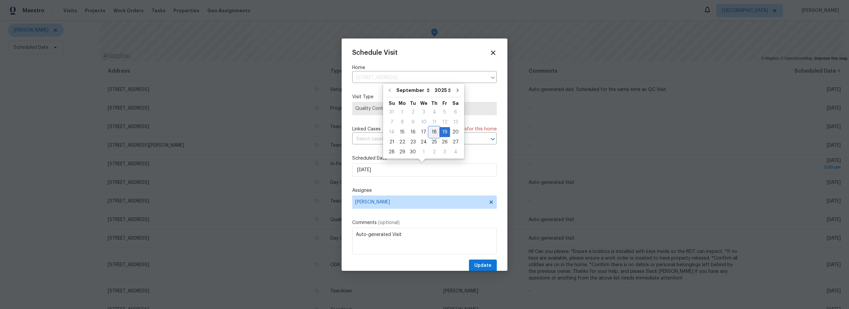
click at [431, 133] on div "18" at bounding box center [434, 131] width 10 height 9
type input "[DATE]"
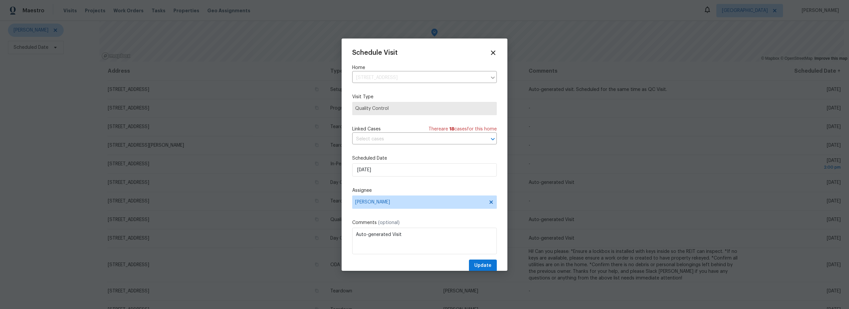
click at [432, 184] on div "Schedule Visit Home [STREET_ADDRESS] ​ Visit Type Quality Control Linked Cases …" at bounding box center [424, 160] width 145 height 222
click at [491, 53] on icon at bounding box center [493, 52] width 5 height 5
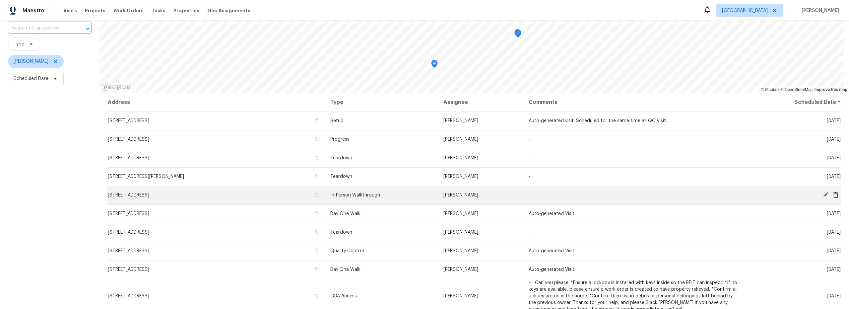
scroll to position [0, 0]
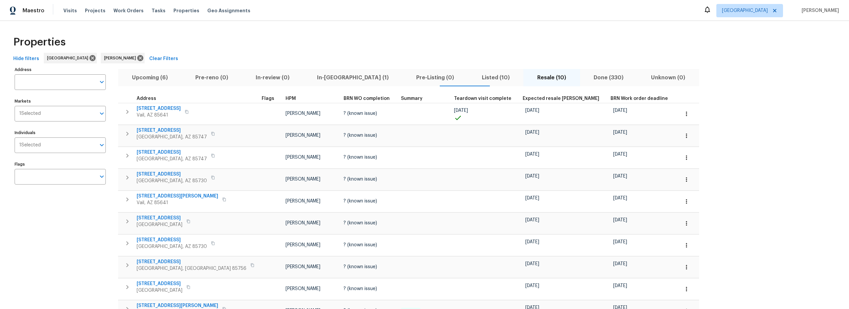
click at [395, 27] on div "Properties Hide filters Tucson Steven Long Clear Filters Address Address Market…" at bounding box center [424, 185] width 849 height 328
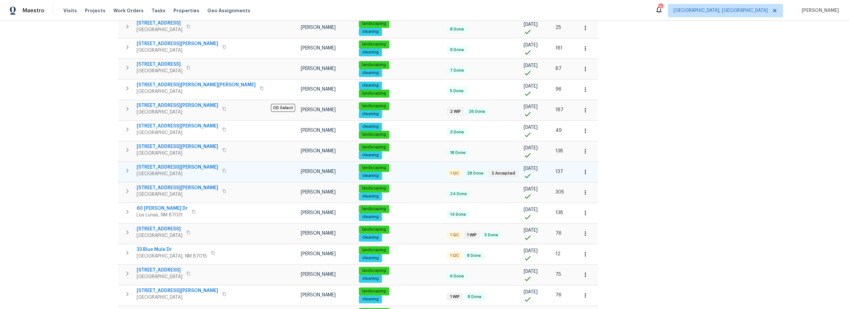
scroll to position [189, 0]
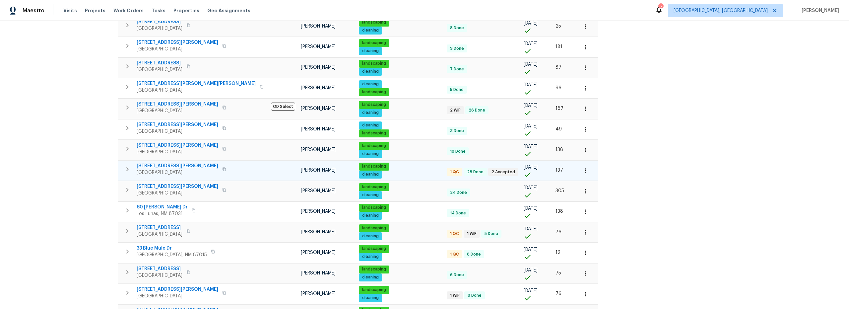
click at [172, 165] on span "7001 Edwina Ave NE" at bounding box center [178, 165] width 82 height 7
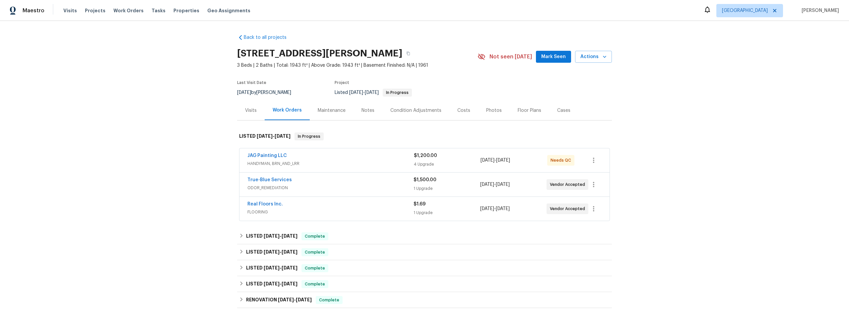
click at [377, 164] on span "HANDYMAN, BRN_AND_LRR" at bounding box center [330, 163] width 166 height 7
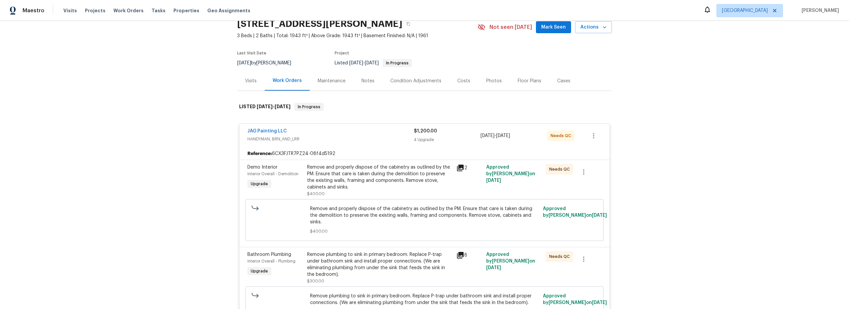
scroll to position [42, 0]
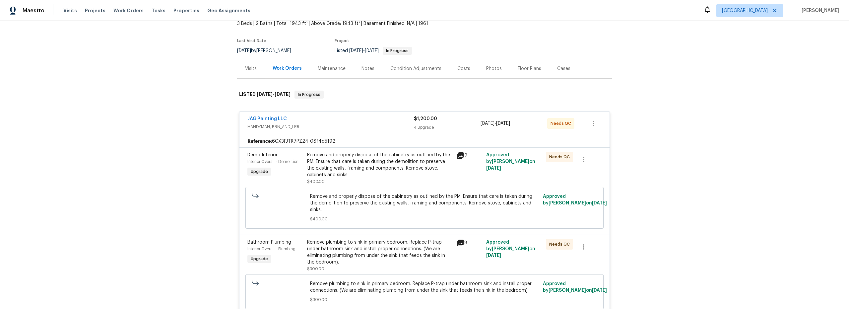
click at [411, 178] on div "Remove and properly dispose of the cabinetry as outlined by the PM. Ensure that…" at bounding box center [379, 168] width 145 height 33
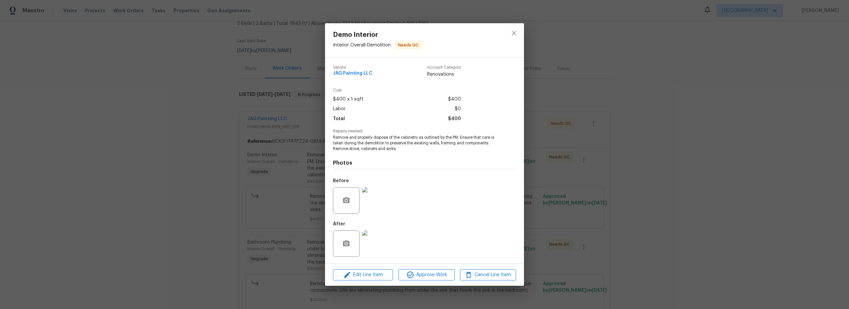
click at [377, 243] on img at bounding box center [375, 243] width 27 height 27
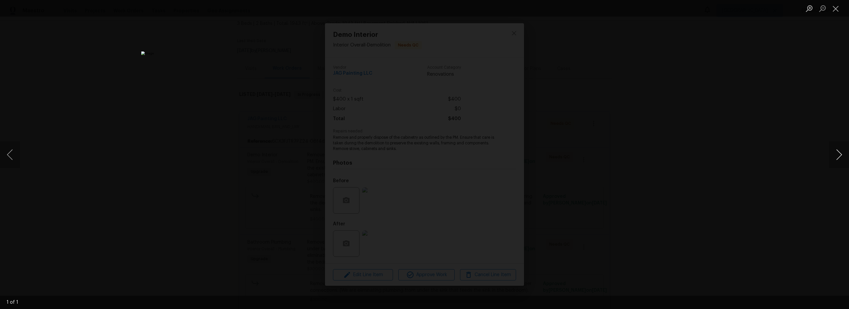
click at [840, 155] on button "Next image" at bounding box center [839, 154] width 20 height 27
click at [838, 10] on button "Close lightbox" at bounding box center [835, 9] width 13 height 12
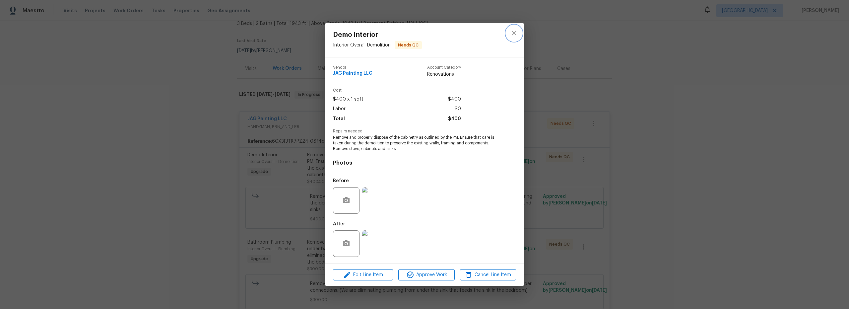
click at [517, 34] on icon "close" at bounding box center [514, 33] width 8 height 8
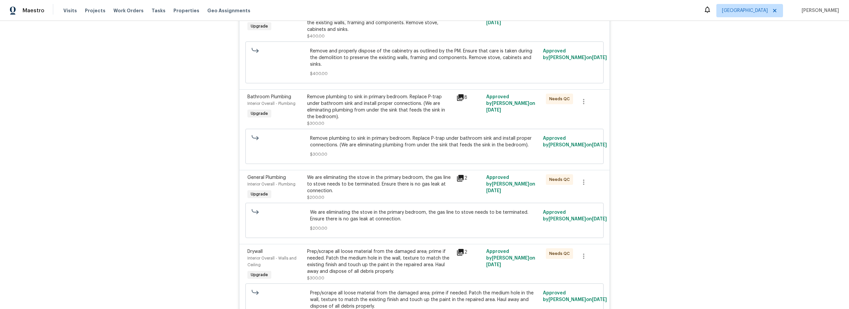
scroll to position [189, 0]
click at [428, 98] on div "Remove plumbing to sink in primary bedroom. Replace P-trap under bathroom sink …" at bounding box center [379, 105] width 145 height 27
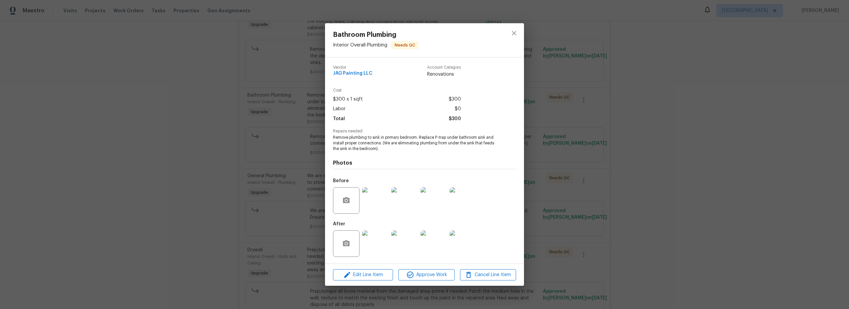
click at [405, 244] on img at bounding box center [404, 243] width 27 height 27
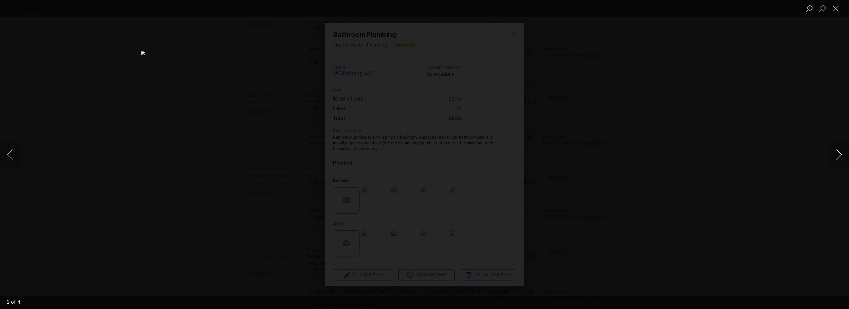
click at [838, 155] on button "Next image" at bounding box center [839, 154] width 20 height 27
click at [839, 9] on button "Close lightbox" at bounding box center [835, 9] width 13 height 12
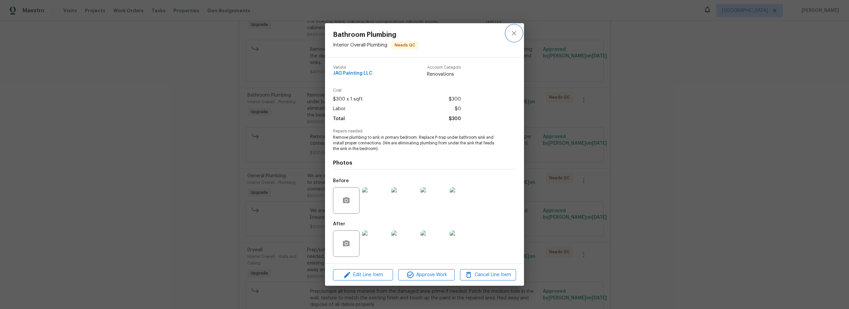
click at [514, 35] on icon "close" at bounding box center [514, 33] width 8 height 8
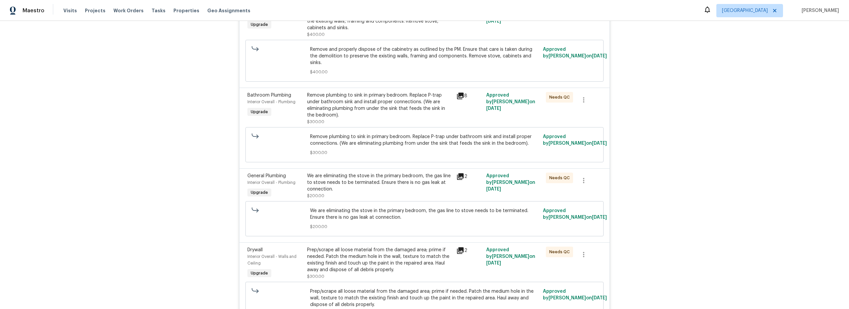
scroll to position [190, 0]
click at [396, 186] on div "We are eliminating the stove in the primary bedroom, the gas line to stove need…" at bounding box center [379, 184] width 145 height 27
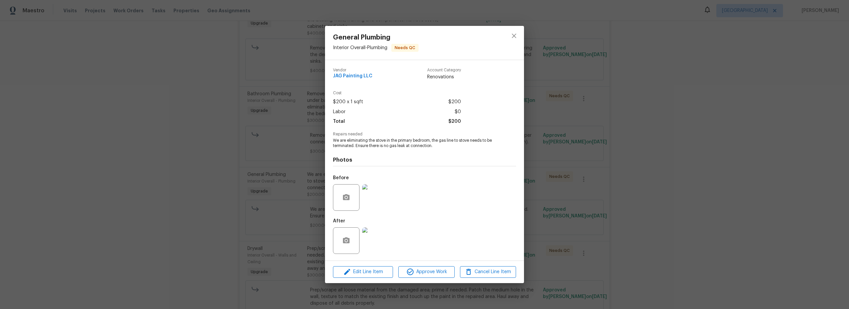
click at [376, 241] on img at bounding box center [375, 240] width 27 height 27
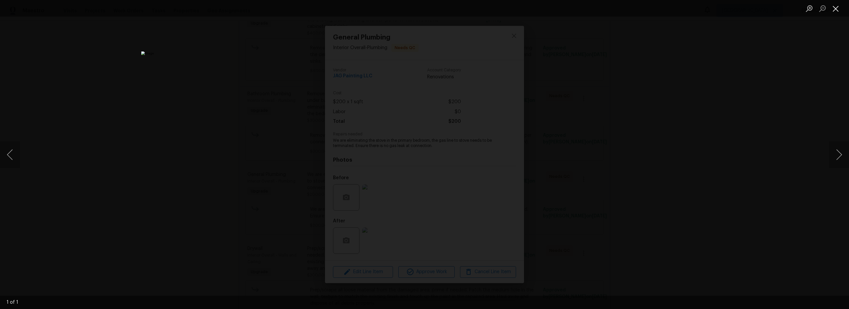
click at [838, 10] on button "Close lightbox" at bounding box center [835, 9] width 13 height 12
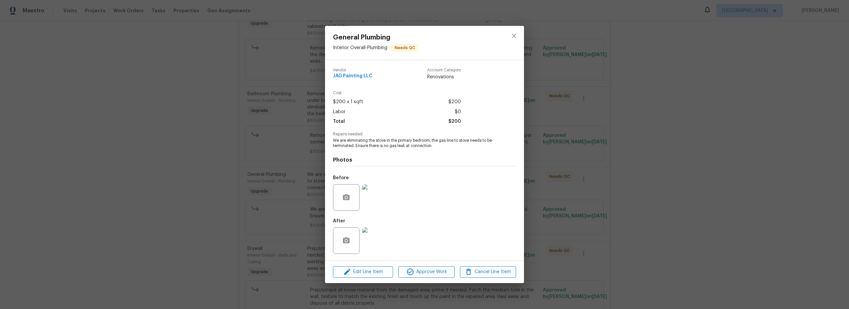
click at [374, 204] on img at bounding box center [375, 197] width 27 height 27
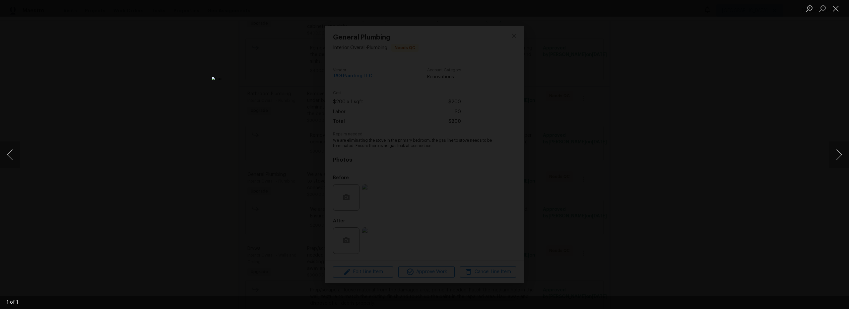
click at [586, 78] on div "Lightbox" at bounding box center [424, 154] width 849 height 309
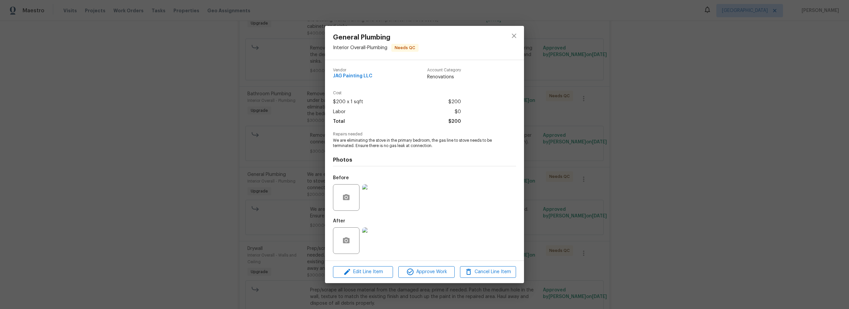
click at [606, 98] on div "General Plumbing Interior Overall - Plumbing Needs QC Vendor JAG Painting LLC A…" at bounding box center [424, 154] width 849 height 309
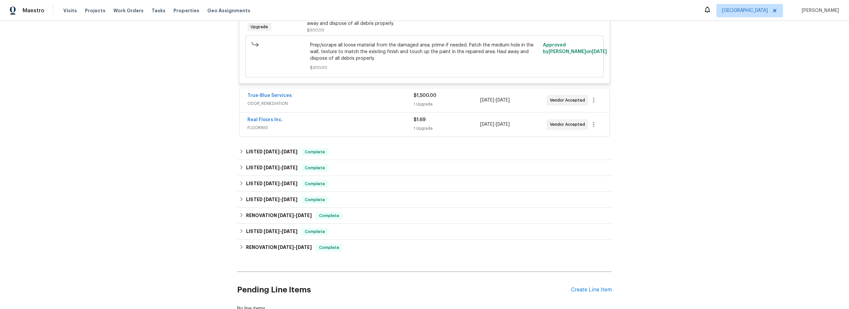
scroll to position [439, 0]
